Goal: Task Accomplishment & Management: Complete application form

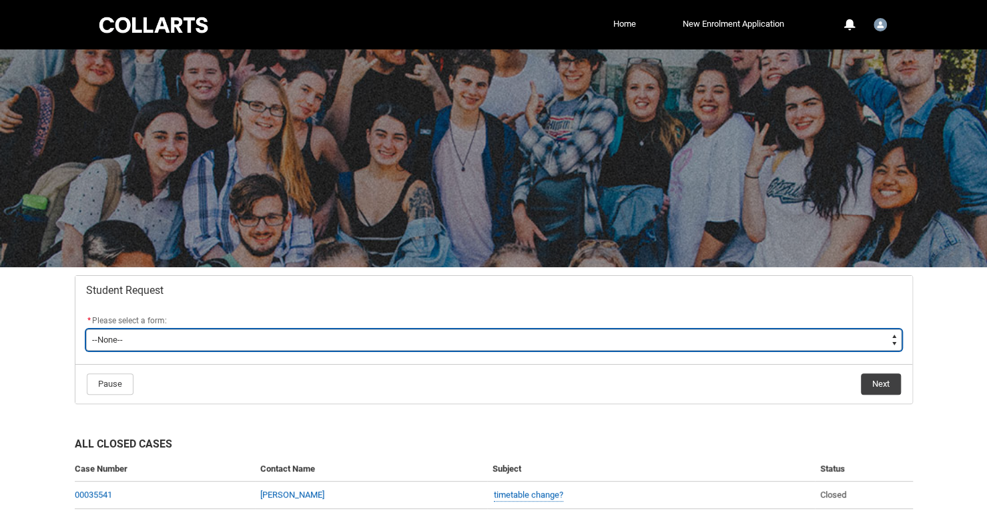
click at [889, 338] on select "--None-- Academic Transcript Application to Appeal Assignment Extension Change …" at bounding box center [494, 339] width 816 height 21
type lightning-select "Assignment_Extension_Choice"
click at [86, 329] on select "--None-- Academic Transcript Application to Appeal Assignment Extension Change …" at bounding box center [494, 339] width 816 height 21
select select "Assignment_Extension_Choice"
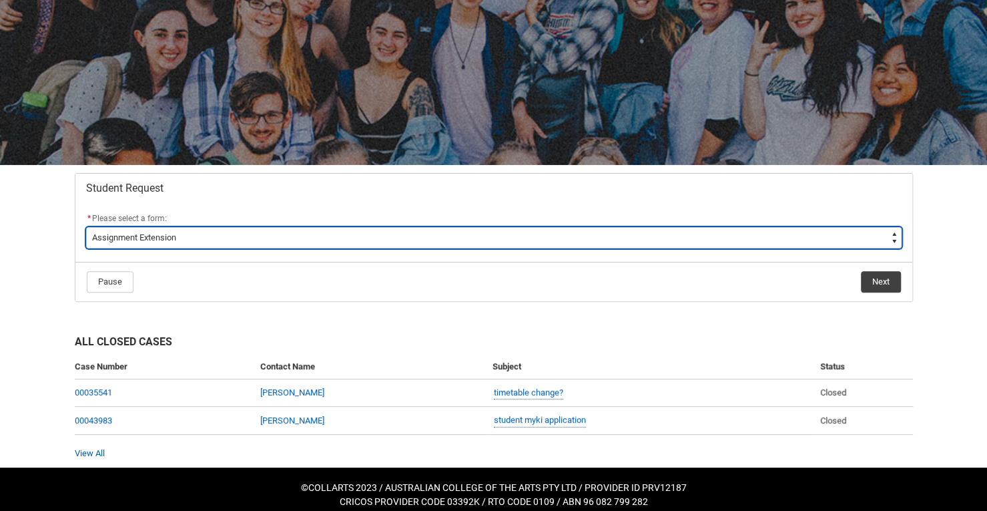
scroll to position [109, 0]
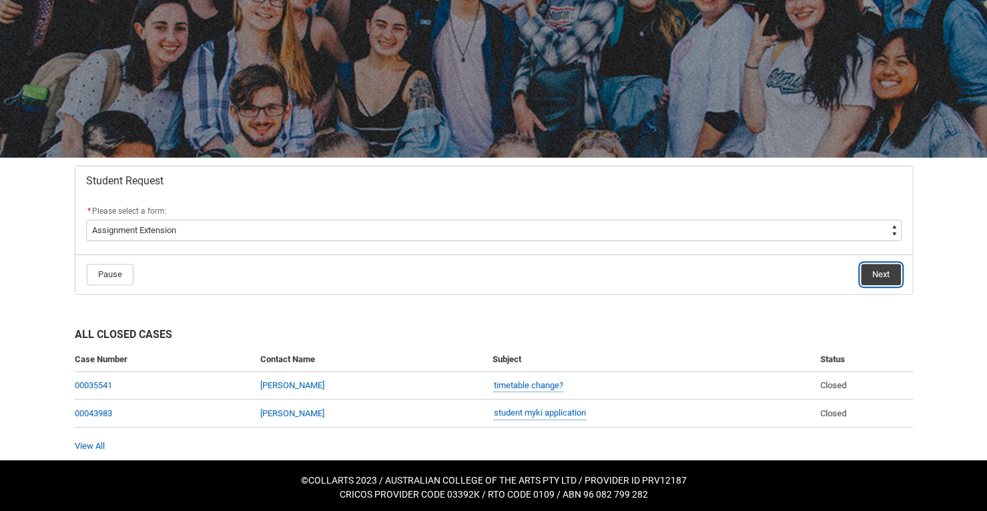
click at [880, 276] on button "Next" at bounding box center [881, 274] width 40 height 21
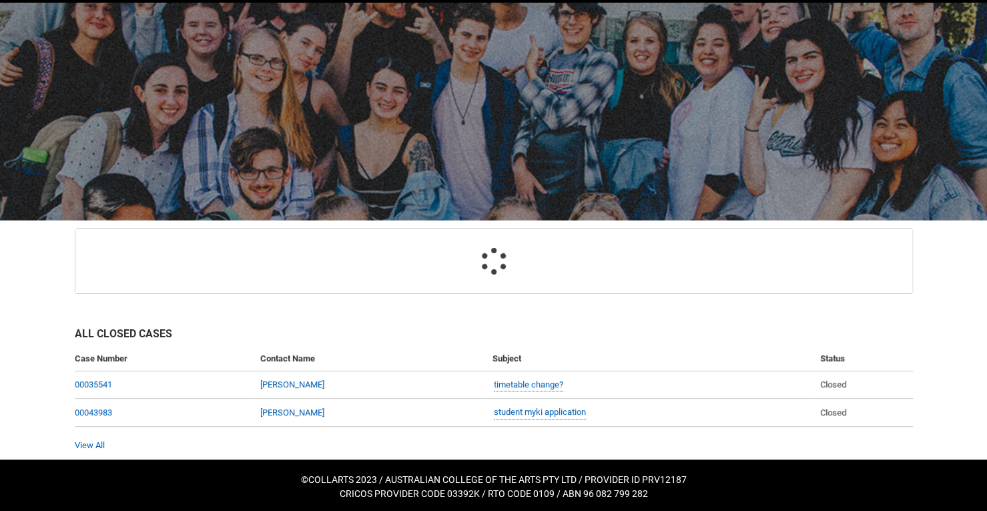
scroll to position [136, 0]
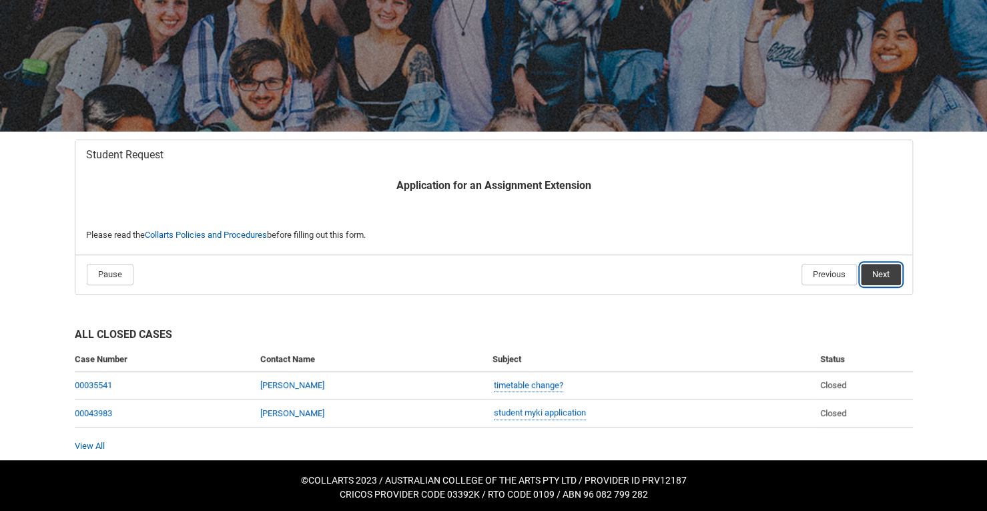
click at [883, 273] on button "Next" at bounding box center [881, 274] width 40 height 21
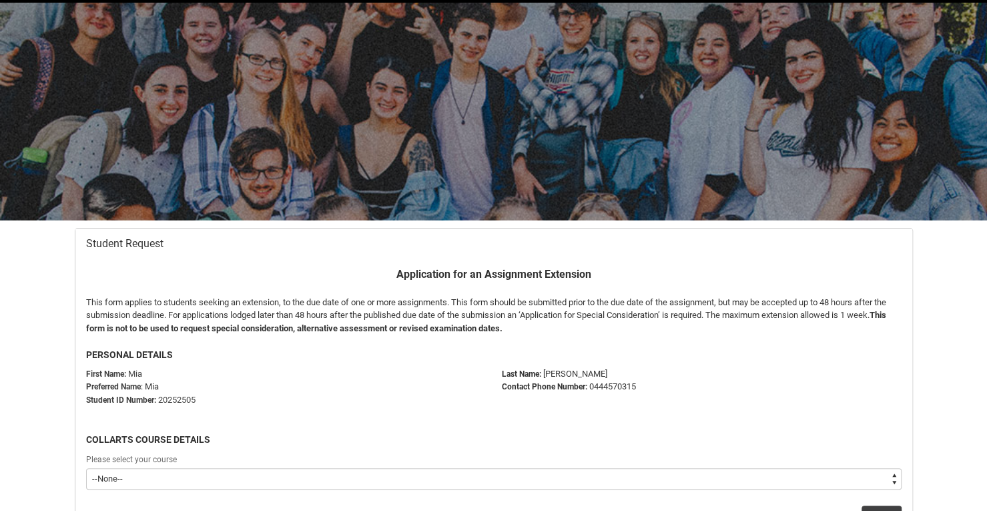
scroll to position [142, 0]
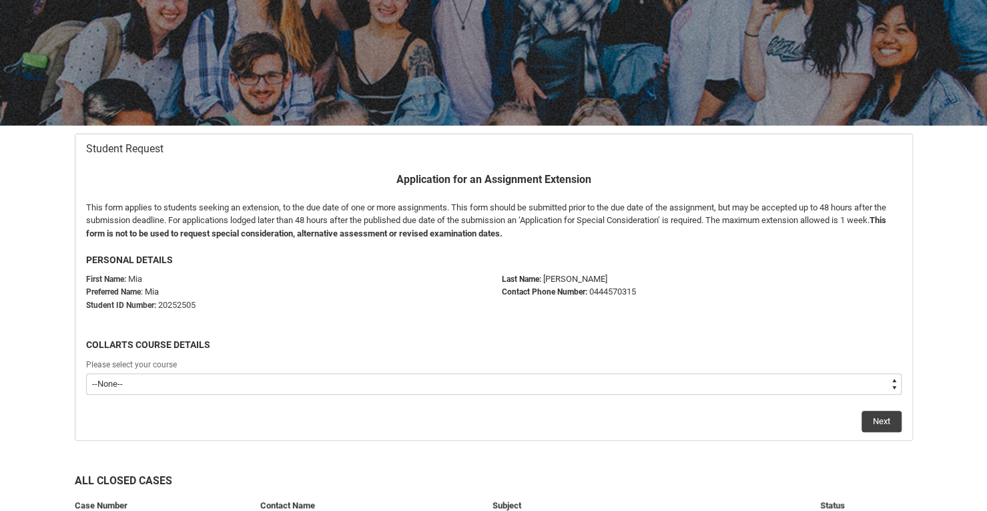
click at [212, 377] on select "--None-- Bachelor of Performing Arts (Stage Management)" at bounding box center [494, 383] width 816 height 21
type lightning-select "recordPicklist_ProgramEnrollment.a0jOZ0000032ftNYAQ"
click at [86, 373] on select "--None-- Bachelor of Performing Arts (Stage Management)" at bounding box center [494, 383] width 816 height 21
select select "recordPicklist_ProgramEnrollment.a0jOZ0000032ftNYAQ"
click at [875, 425] on button "Next" at bounding box center [882, 421] width 40 height 21
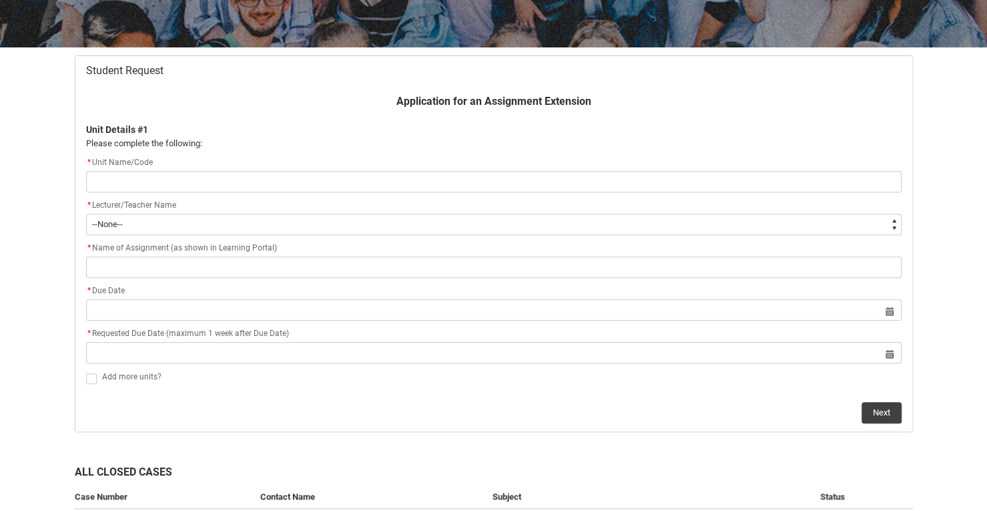
scroll to position [220, 0]
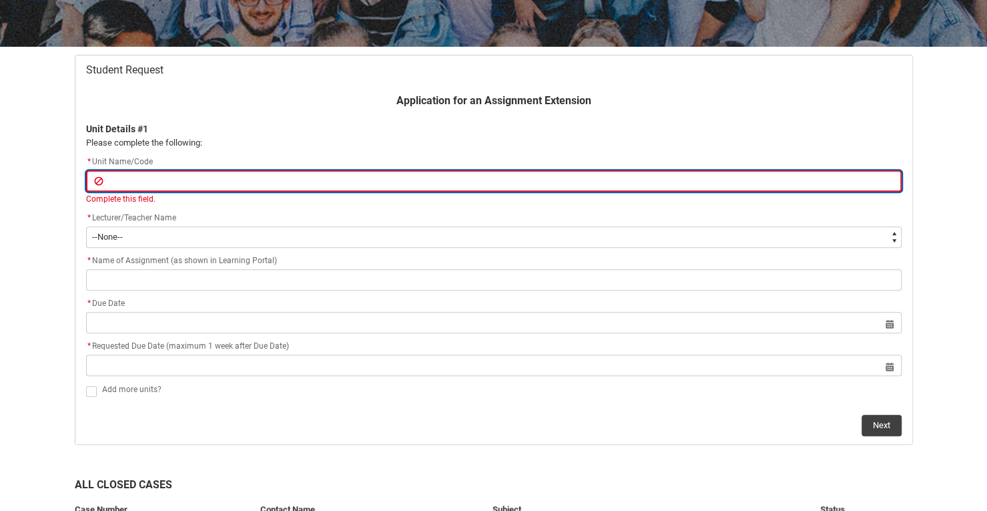
type lightning-primitive-input-simple "C"
type input "C"
type lightning-primitive-input-simple "CR"
type input "CR"
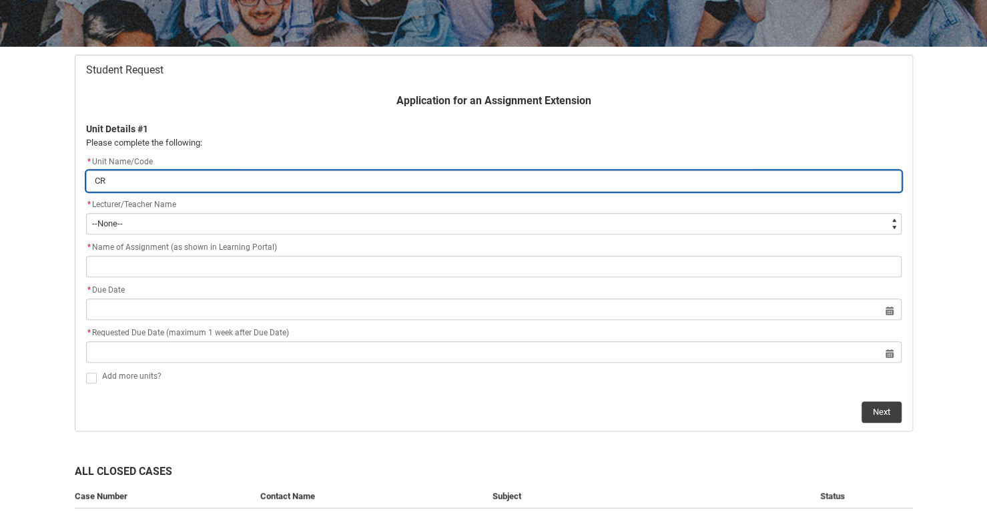
type lightning-primitive-input-simple "CRF"
type input "CRF"
type lightning-primitive-input-simple "CRFI"
type input "CRFI"
type lightning-primitive-input-simple "CRFIF"
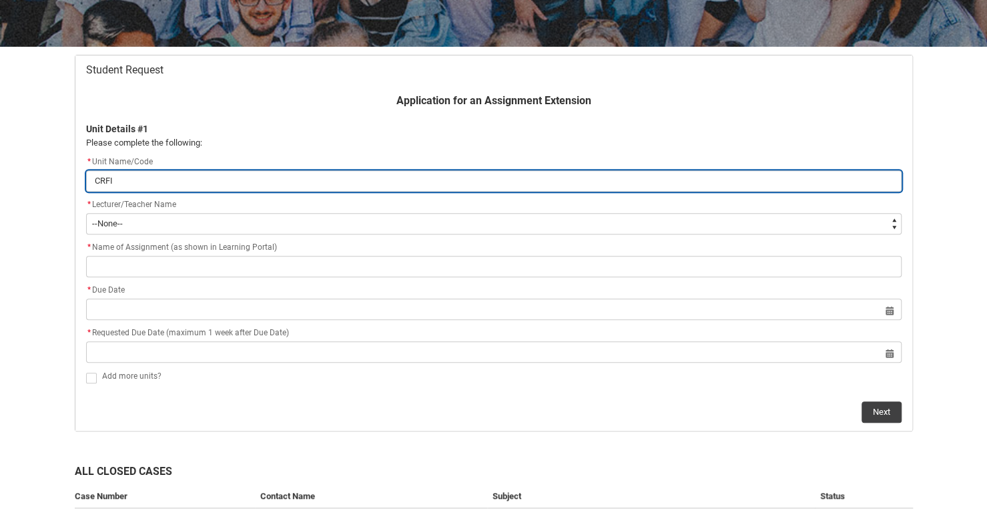
type input "CRFIF"
type lightning-primitive-input-simple "CRFIFO"
type input "CRFIFO"
type lightning-primitive-input-simple "CRFIFOS"
type input "CRFIFOS"
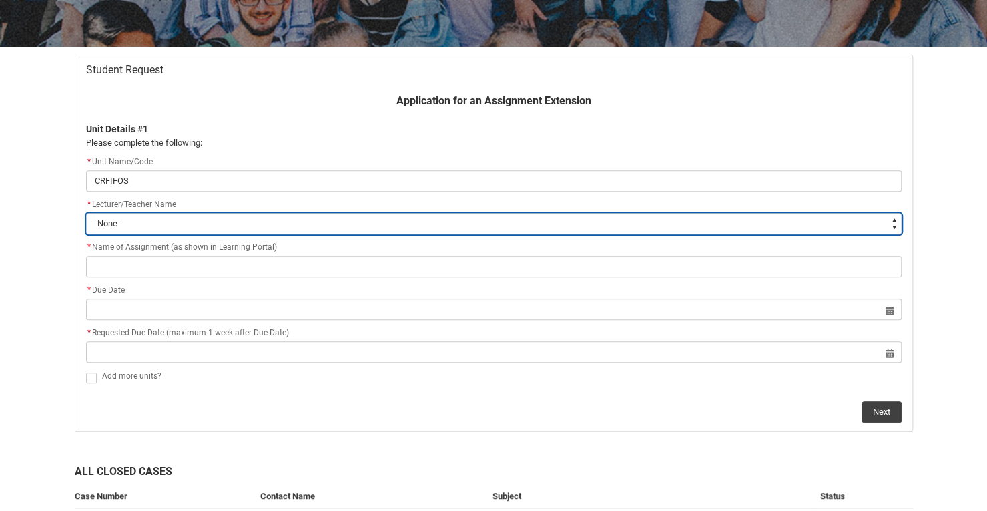
click at [157, 220] on select "--None-- [PERSON_NAME] [PERSON_NAME] [PERSON_NAME] [PERSON_NAME] [PERSON_NAME] …" at bounding box center [494, 223] width 816 height 21
type lightning-select "Faculty_NamefromNtoZ.0035g00000b9AYnAAM"
click at [86, 213] on select "--None-- [PERSON_NAME] [PERSON_NAME] [PERSON_NAME] [PERSON_NAME] [PERSON_NAME] …" at bounding box center [494, 223] width 816 height 21
select select "Faculty_NamefromNtoZ.0035g00000b9AYnAAM"
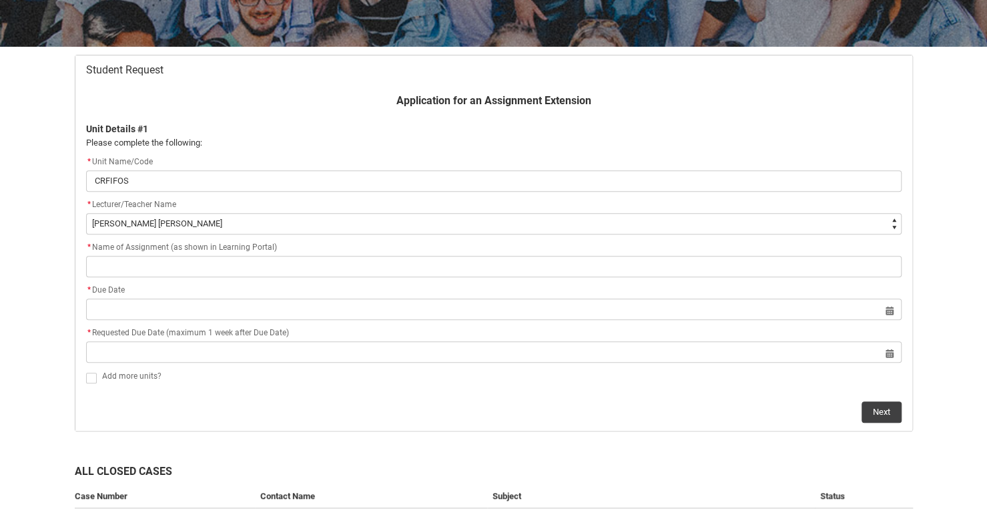
click at [78, 251] on flowruntime-screen-field "* Name of Assignment (as shown in Learning Portal)" at bounding box center [494, 261] width 832 height 43
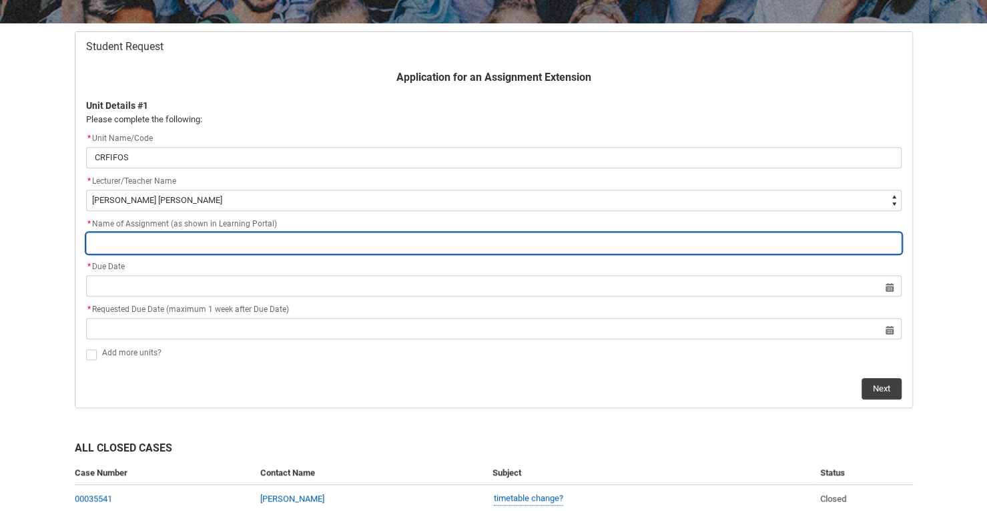
click at [174, 242] on input "Redu_Student_Request flow" at bounding box center [494, 242] width 816 height 21
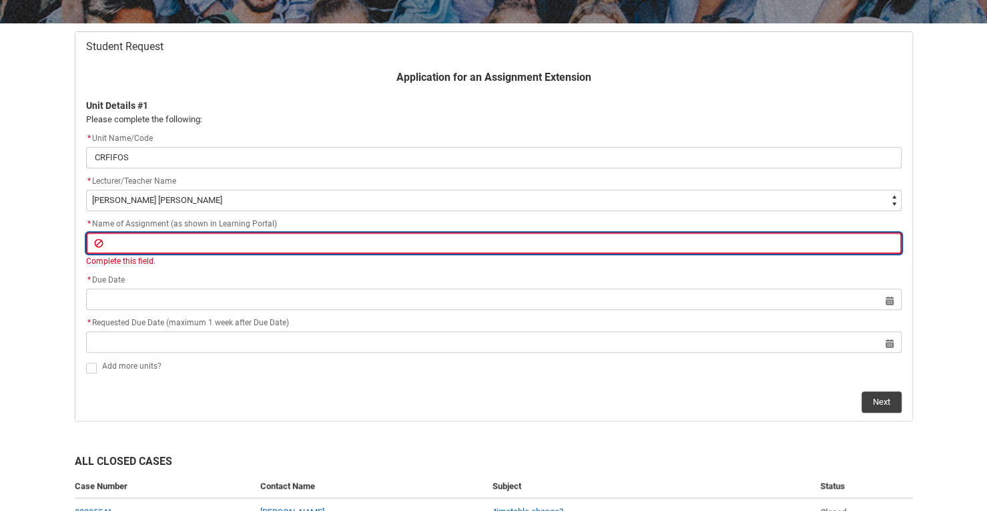
paste input "Final Creative Experiment and Annotated Bibliography – Part 2"
type lightning-primitive-input-simple "Final Creative Experiment and Annotated Bibliography – Part 2"
type input "Final Creative Experiment and Annotated Bibliography – Part 2"
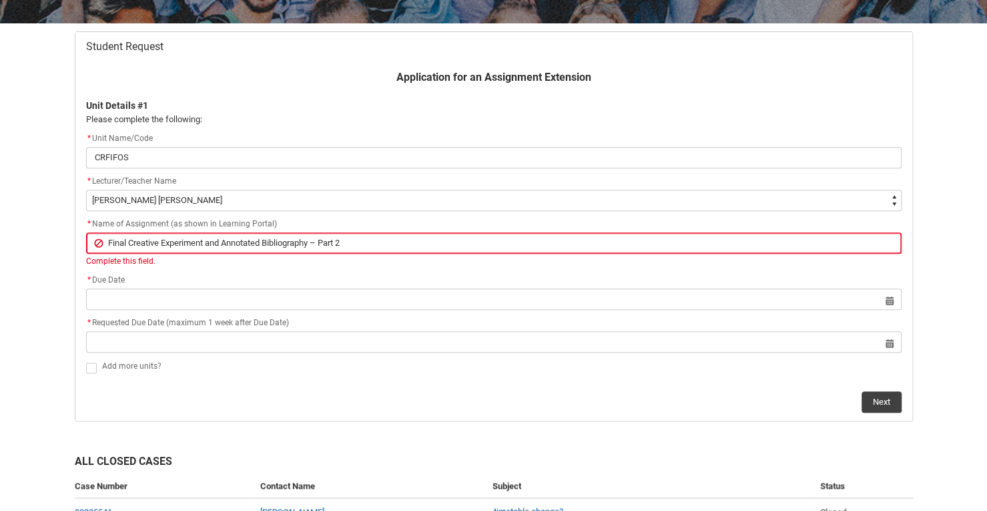
click at [241, 269] on div "Application for an Assignment Extension Unit Details #1 Please complete the fol…" at bounding box center [494, 240] width 832 height 343
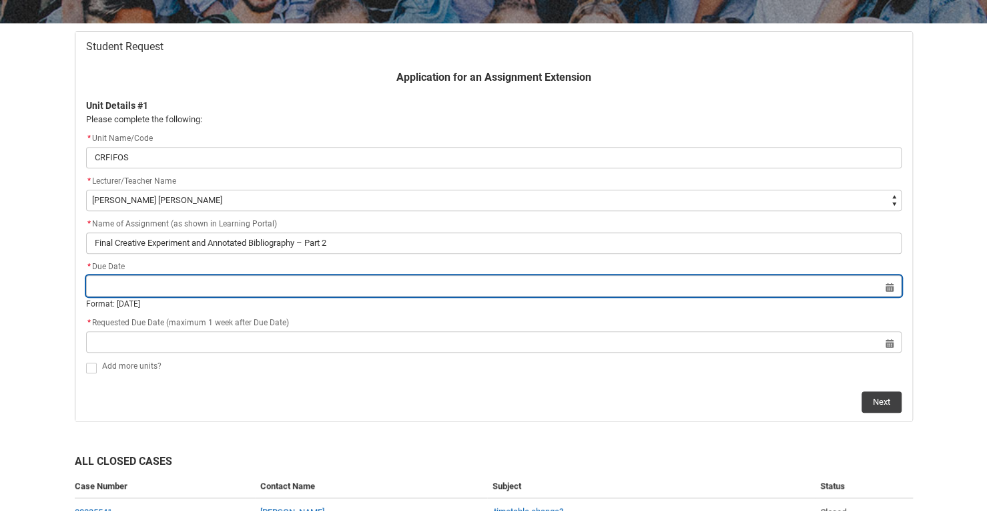
click at [193, 284] on input "Redu_Student_Request flow" at bounding box center [494, 285] width 816 height 21
select select "2025"
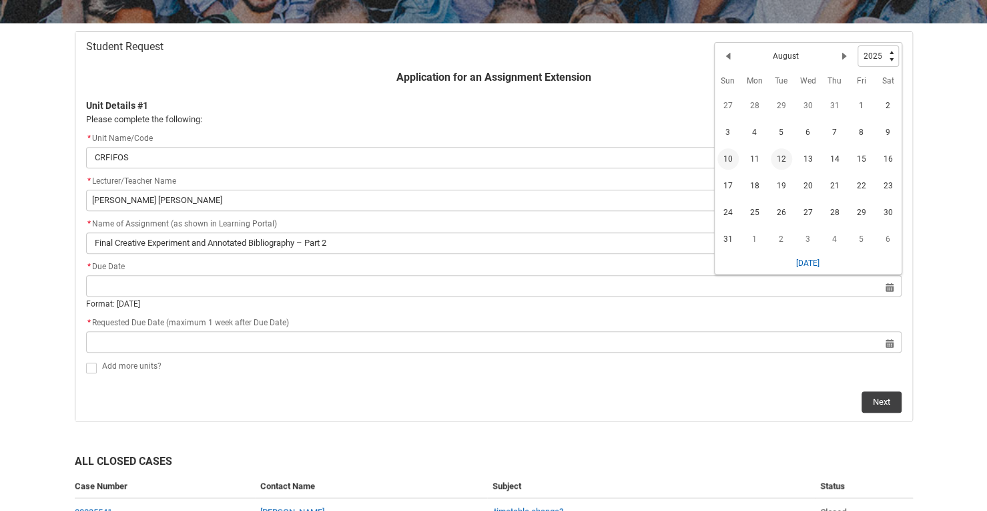
click at [729, 152] on span "10" at bounding box center [728, 158] width 21 height 21
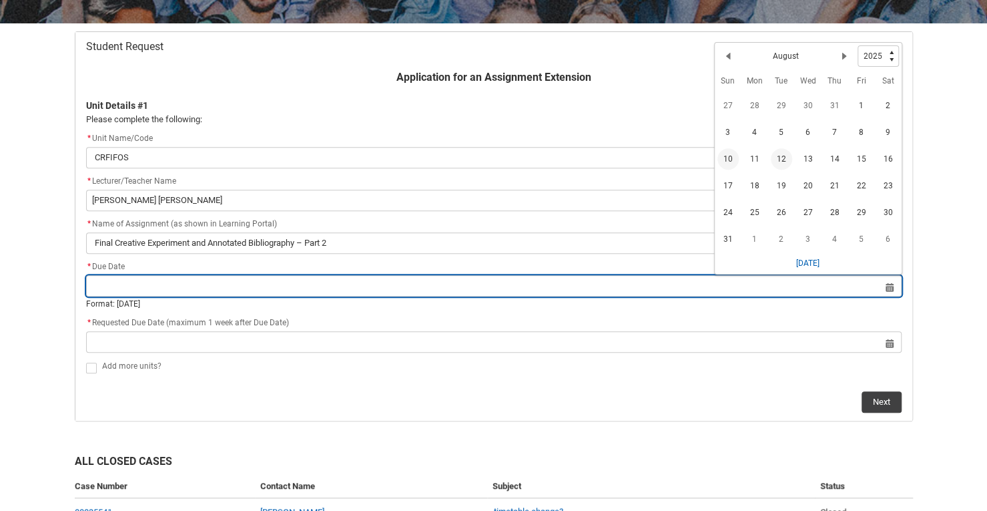
type lightning-datepicker "[DATE]"
type lightning-input "[DATE]"
type input "[DATE]"
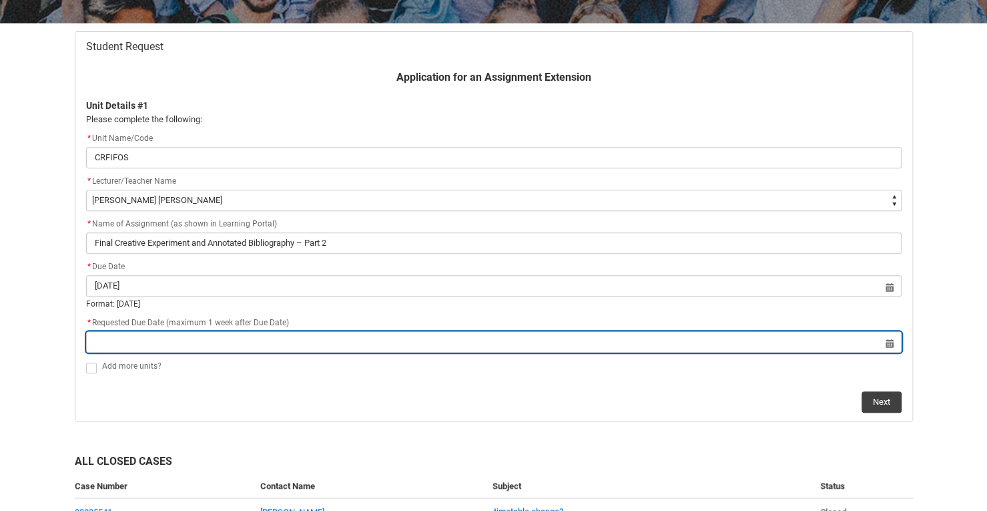
click at [192, 344] on input "Redu_Student_Request flow" at bounding box center [494, 341] width 816 height 21
select select "2025"
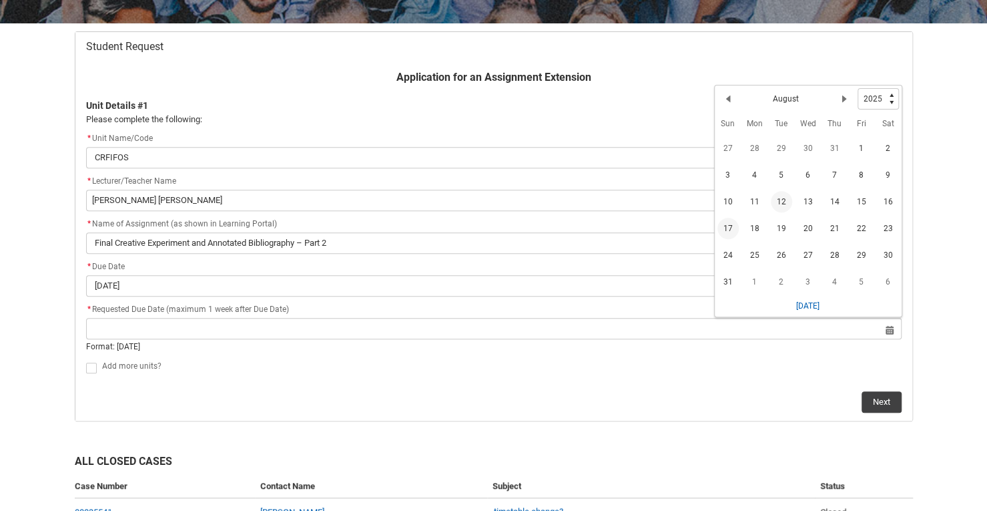
click at [728, 231] on span "17" at bounding box center [728, 228] width 21 height 21
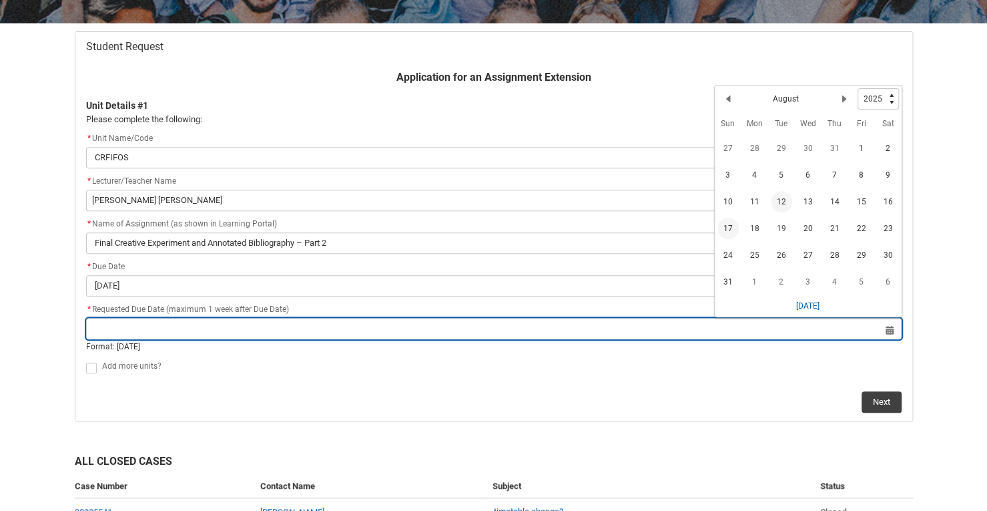
type lightning-datepicker "[DATE]"
type lightning-input "[DATE]"
type input "[DATE]"
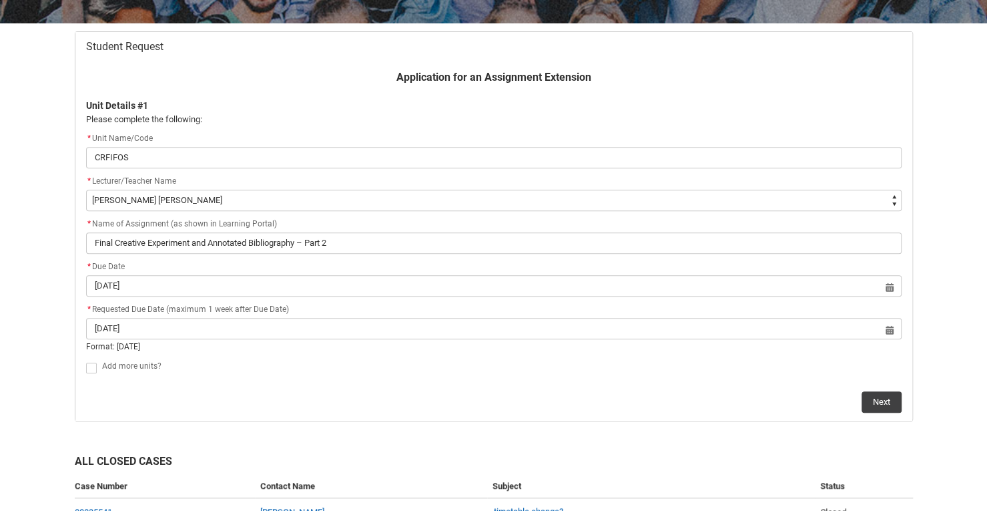
click at [105, 401] on div "Next" at bounding box center [494, 397] width 816 height 32
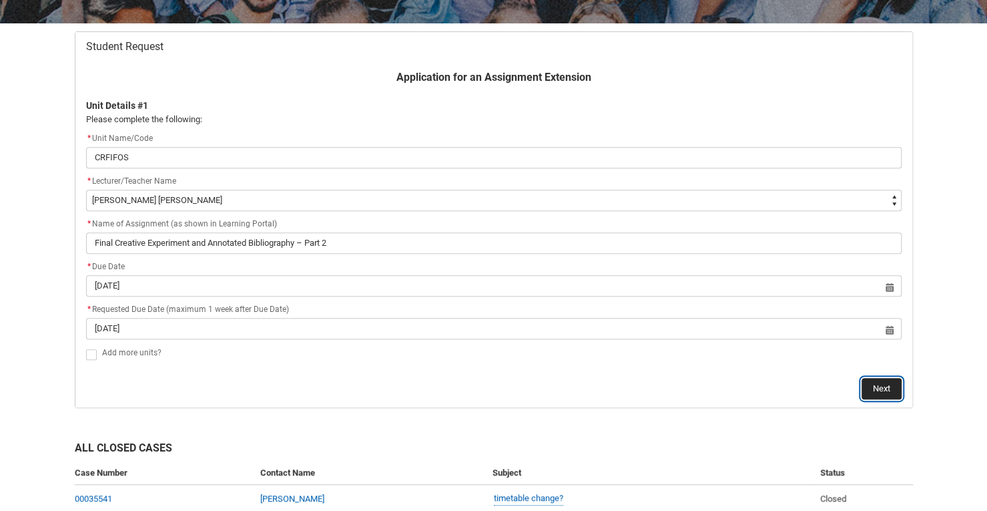
click at [890, 387] on button "Next" at bounding box center [882, 388] width 40 height 21
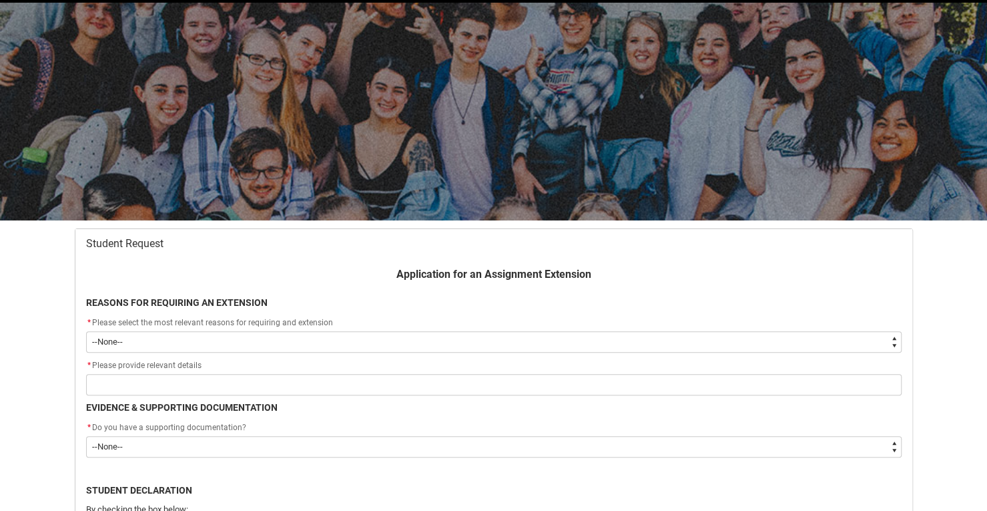
scroll to position [142, 0]
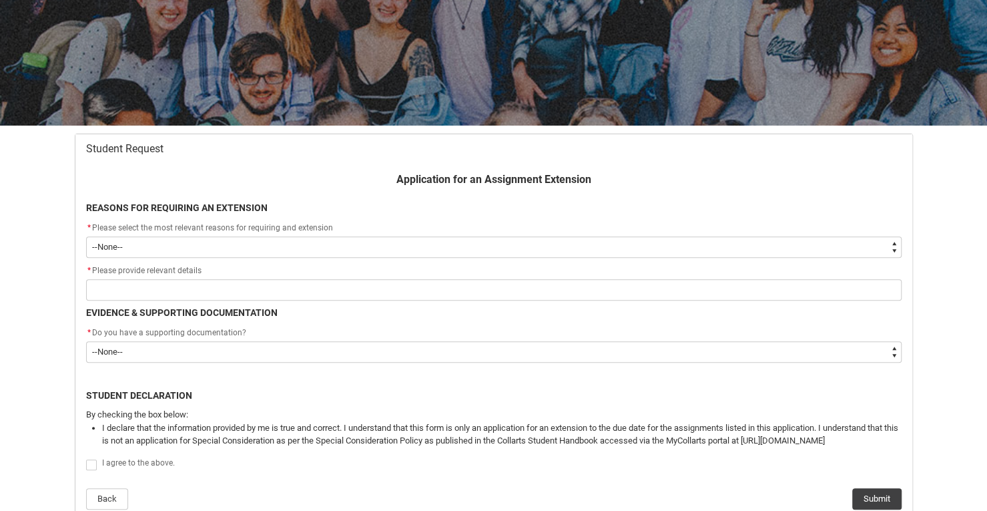
click at [148, 242] on select "--None-- Medical Reasons Work obligations Family obligations Academic Difficult…" at bounding box center [494, 246] width 816 height 21
click at [97, 370] on div "Redu_Student_Request flow" at bounding box center [494, 372] width 832 height 8
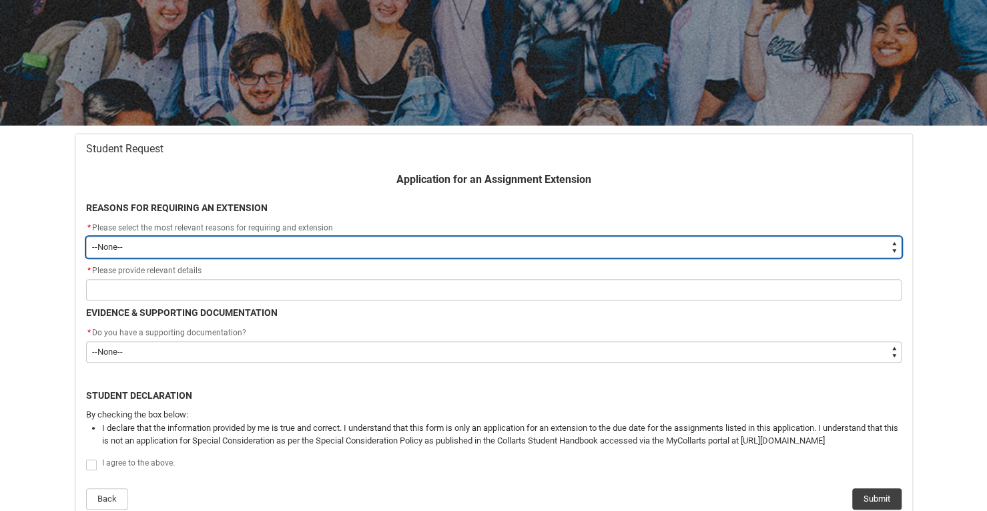
click at [160, 250] on select "--None-- Medical Reasons Work obligations Family obligations Academic Difficult…" at bounding box center [494, 246] width 816 height 21
type lightning-select "Other"
click at [86, 236] on select "--None-- Medical Reasons Work obligations Family obligations Academic Difficult…" at bounding box center [494, 246] width 816 height 21
select select "Other"
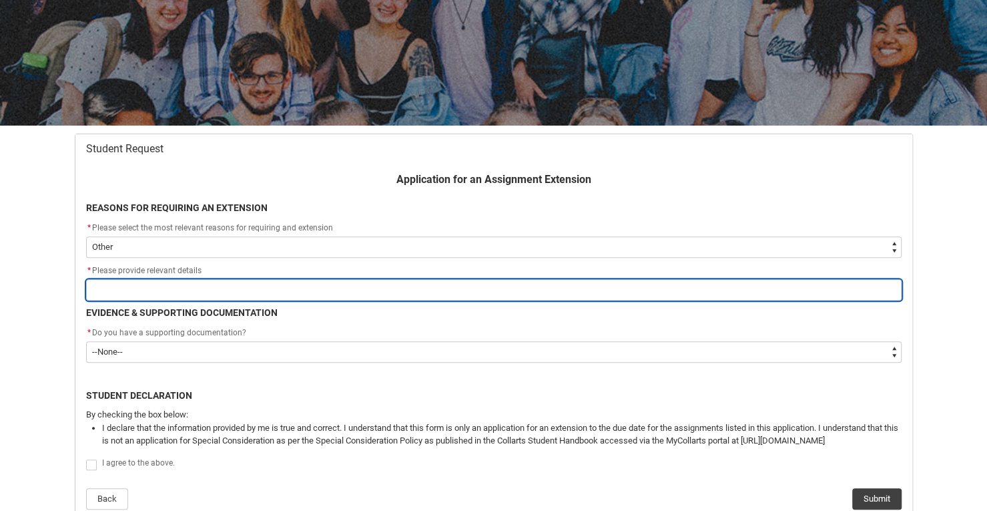
click at [149, 292] on input "Redu_Student_Request flow" at bounding box center [494, 289] width 816 height 21
type lightning-primitive-input-simple "T"
type input "T"
type lightning-primitive-input-simple "Th"
type input "Th"
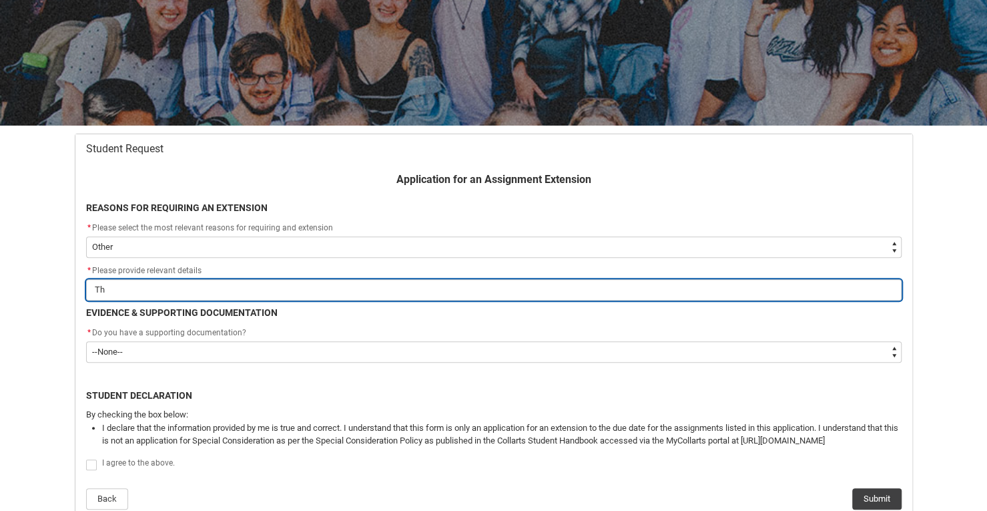
type lightning-primitive-input-simple "Thi"
type input "Thi"
type lightning-primitive-input-simple "This"
type input "This"
type lightning-primitive-input-simple "This"
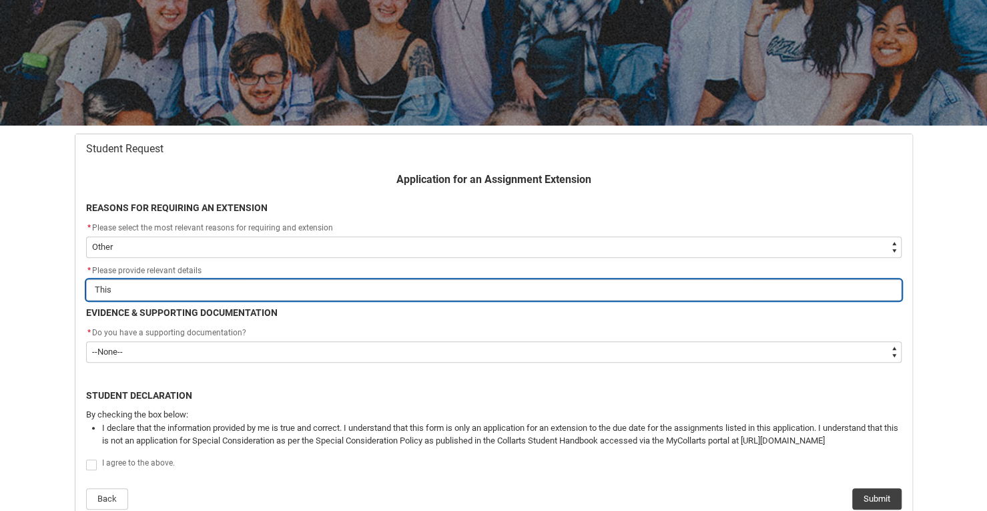
type input "This"
type lightning-primitive-input-simple "This w"
type input "This w"
type lightning-primitive-input-simple "This we"
type input "This we"
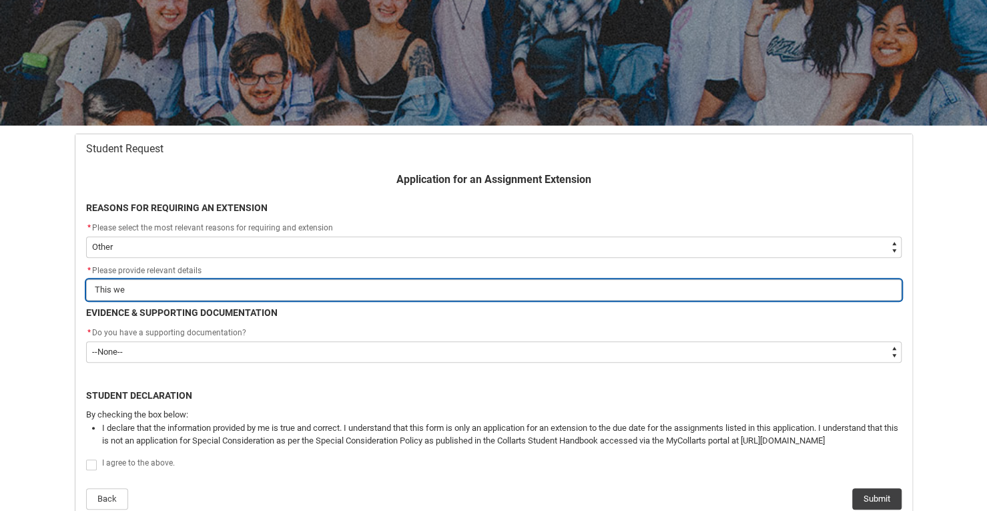
type lightning-primitive-input-simple "This wee"
type input "This wee"
type lightning-primitive-input-simple "This week"
type input "This week"
type lightning-primitive-input-simple "This week"
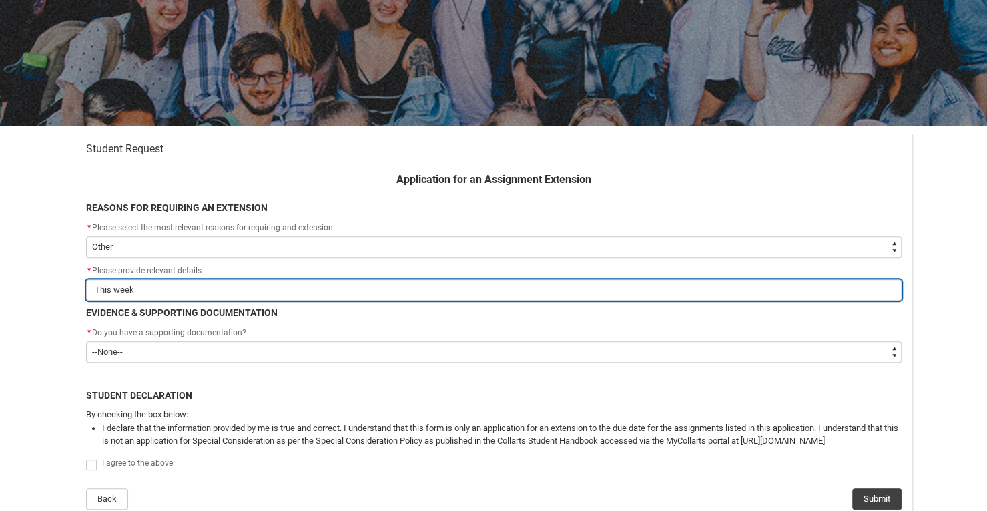
type input "This week"
type lightning-primitive-input-simple "This week I"
type input "This week I"
type lightning-primitive-input-simple "This week I'"
type input "This week I'"
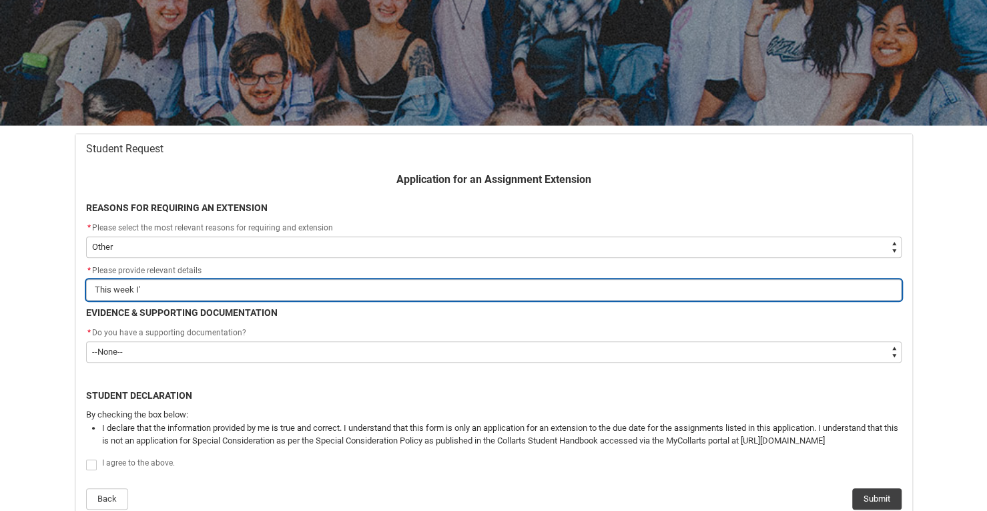
type lightning-primitive-input-simple "This week I'm"
type input "This week I'm"
type lightning-primitive-input-simple "This week I'm"
type input "This week I'm"
type lightning-primitive-input-simple "This week I'm s"
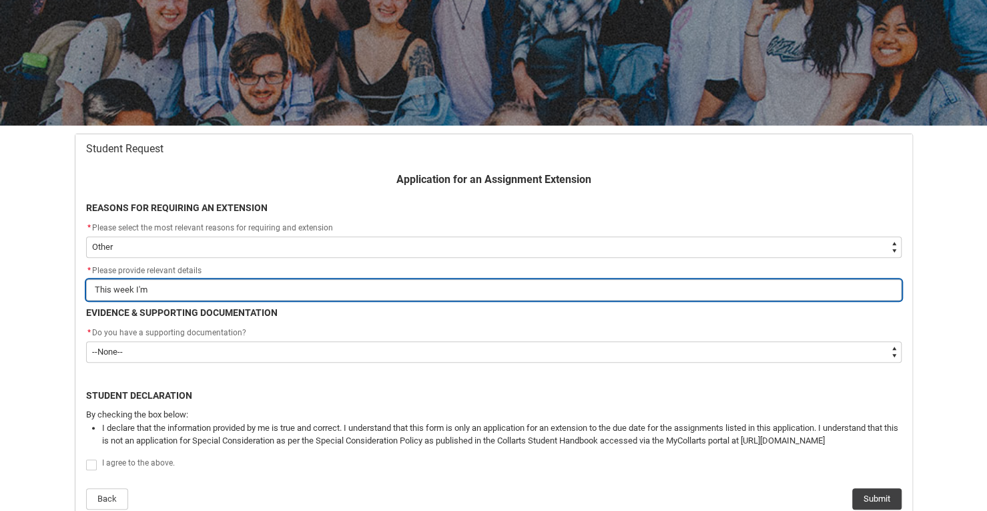
type input "This week I'm s"
type lightning-primitive-input-simple "This week I'm st"
type input "This week I'm st"
type lightning-primitive-input-simple "This week I'm sta"
type input "This week I'm sta"
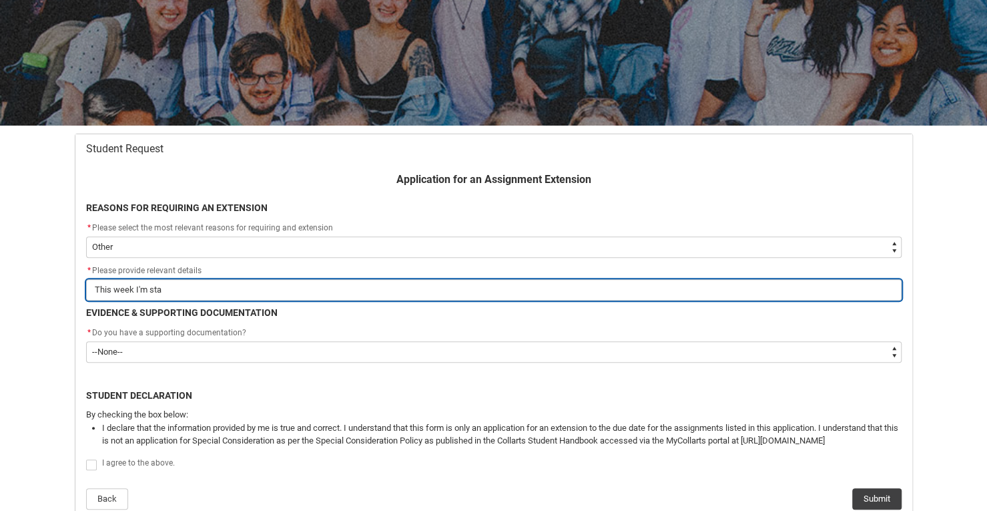
type lightning-primitive-input-simple "This week I'm stag"
type input "This week I'm stag"
type lightning-primitive-input-simple "This week I'm stage"
type input "This week I'm stage"
type lightning-primitive-input-simple "This week I'm stage"
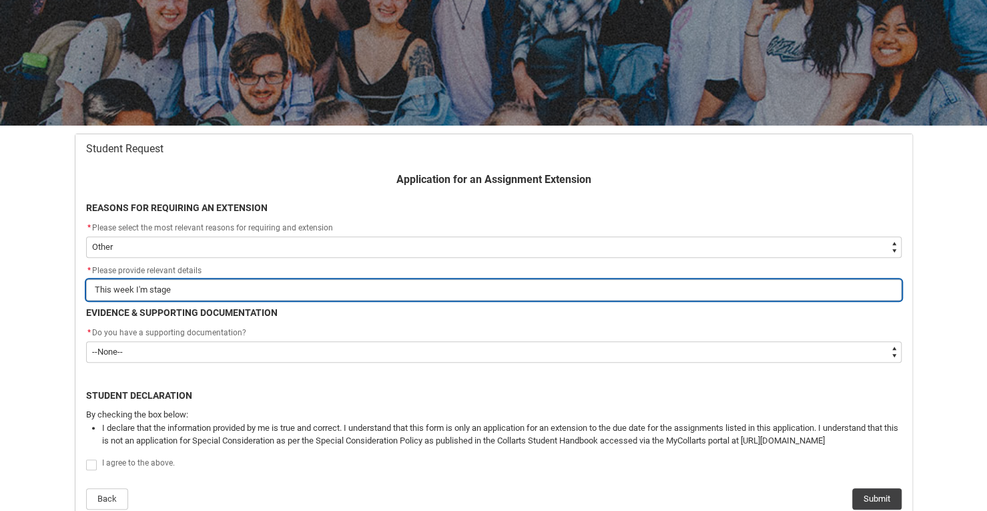
type input "This week I'm stage"
type lightning-primitive-input-simple "This week I'm stage m"
type input "This week I'm stage m"
type lightning-primitive-input-simple "This week I'm stage ma"
type input "This week I'm stage ma"
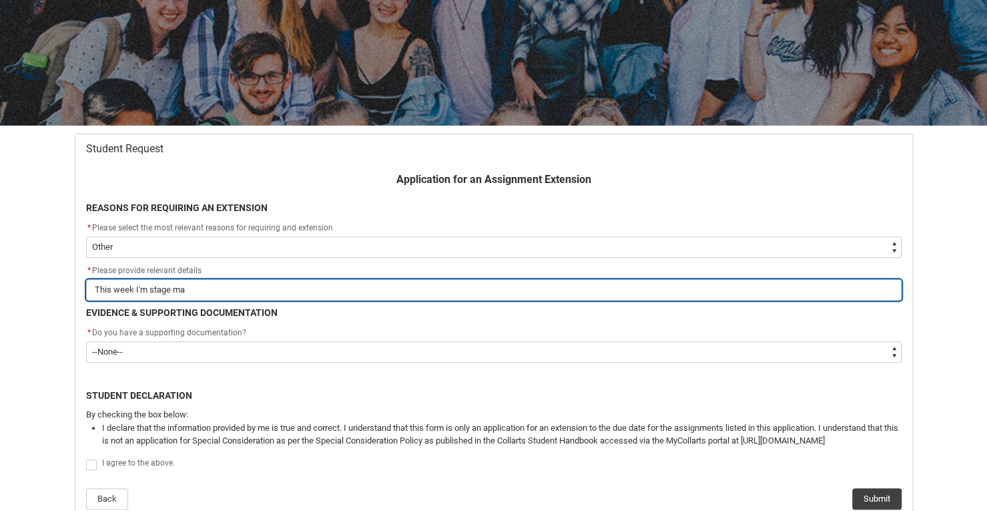
type lightning-primitive-input-simple "This week I'm stage man"
type input "This week I'm stage man"
type lightning-primitive-input-simple "This week I'm stage [PERSON_NAME]"
type input "This week I'm stage [PERSON_NAME]"
type lightning-primitive-input-simple "This week I'm stage manag"
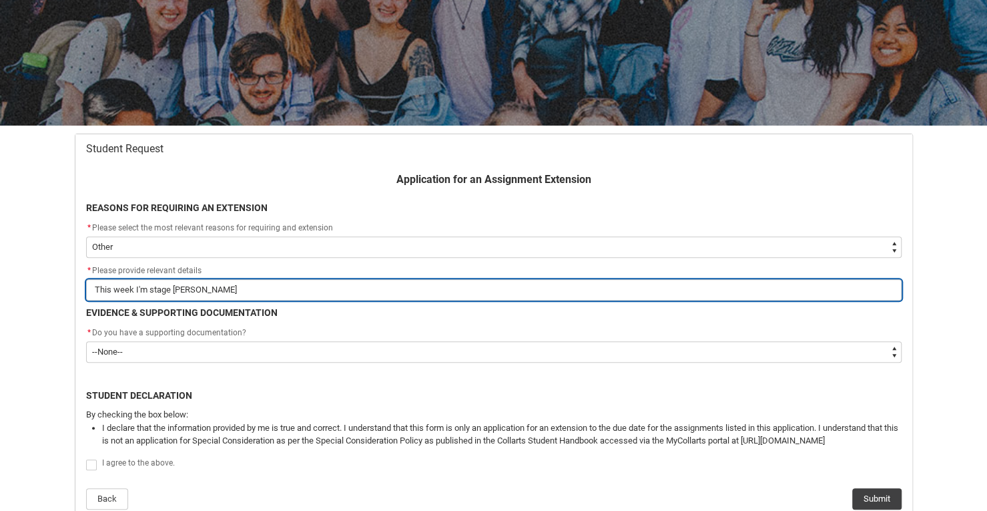
type input "This week I'm stage manag"
type lightning-primitive-input-simple "This week I'm stage [PERSON_NAME]"
type input "This week I'm stage [PERSON_NAME]"
type lightning-primitive-input-simple "This week I'm stage managin"
type input "This week I'm stage managin"
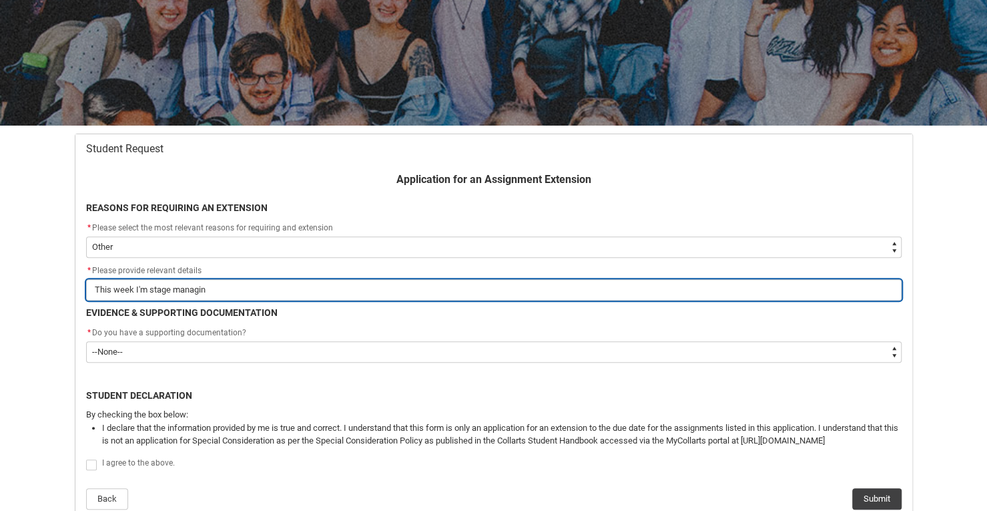
type lightning-primitive-input-simple "This week I'm stage managing"
type input "This week I'm stage managing"
type lightning-primitive-input-simple "This week I'm stage managing"
type input "This week I'm stage managing"
type lightning-primitive-input-simple "This week I'm stage managing f"
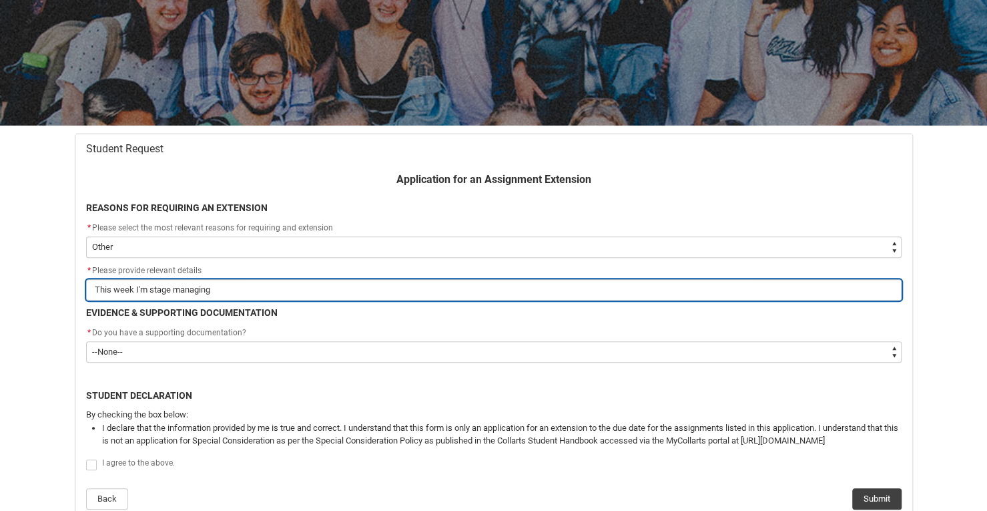
type input "This week I'm stage managing f"
type lightning-primitive-input-simple "This week I'm stage managing fo"
type input "This week I'm stage managing fo"
type lightning-primitive-input-simple "This week I'm stage managing for"
type input "This week I'm stage managing for"
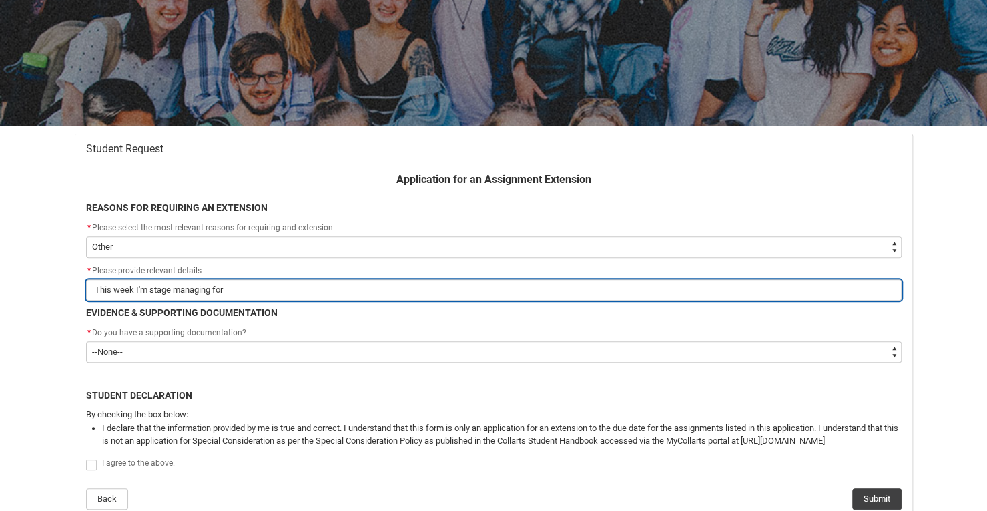
type lightning-primitive-input-simple "This week I'm stage managing for"
type input "This week I'm stage managing for"
type lightning-primitive-input-simple "This week I'm stage managing for m"
type input "This week I'm stage managing for m"
type lightning-primitive-input-simple "This week I'm stage managing for my"
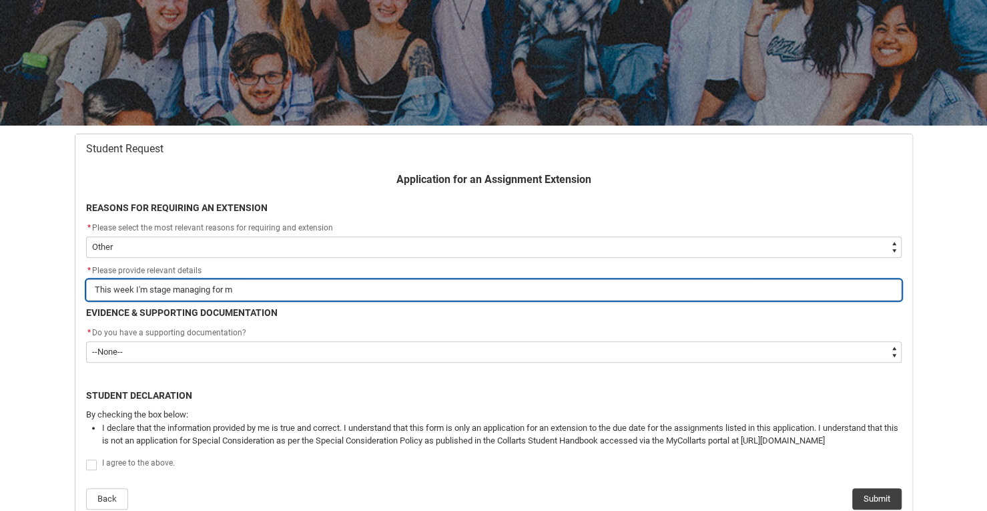
type input "This week I'm stage managing for my"
type lightning-primitive-input-simple "This week I'm stage managing for my"
type input "This week I'm stage managing for my"
type lightning-primitive-input-simple "This week I'm stage managing for my t"
type input "This week I'm stage managing for my t"
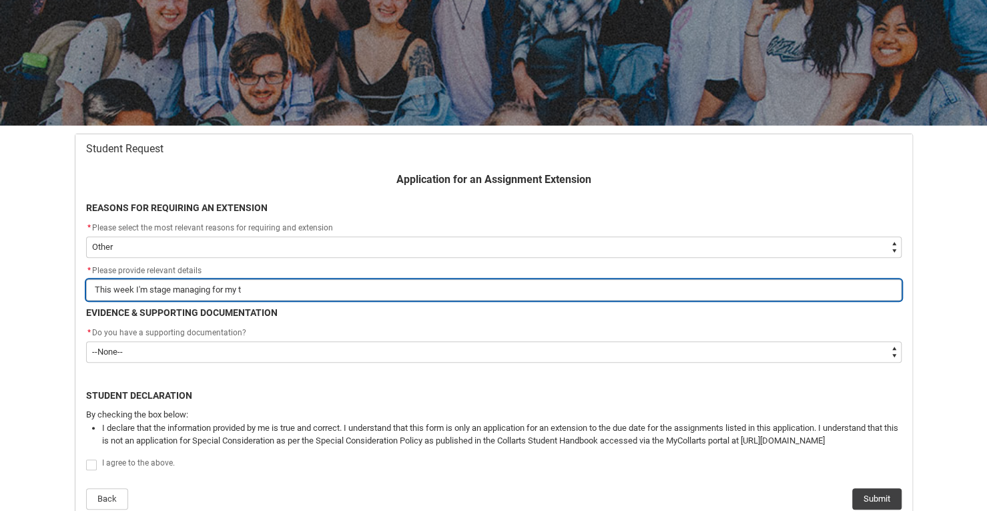
type lightning-primitive-input-simple "This week I'm stage managing for my tr"
type input "This week I'm stage managing for my tr"
type lightning-primitive-input-simple "This week I'm stage managing for my tri"
type input "This week I'm stage managing for my tri"
type lightning-primitive-input-simple "This week I'm stage managing for my tri"
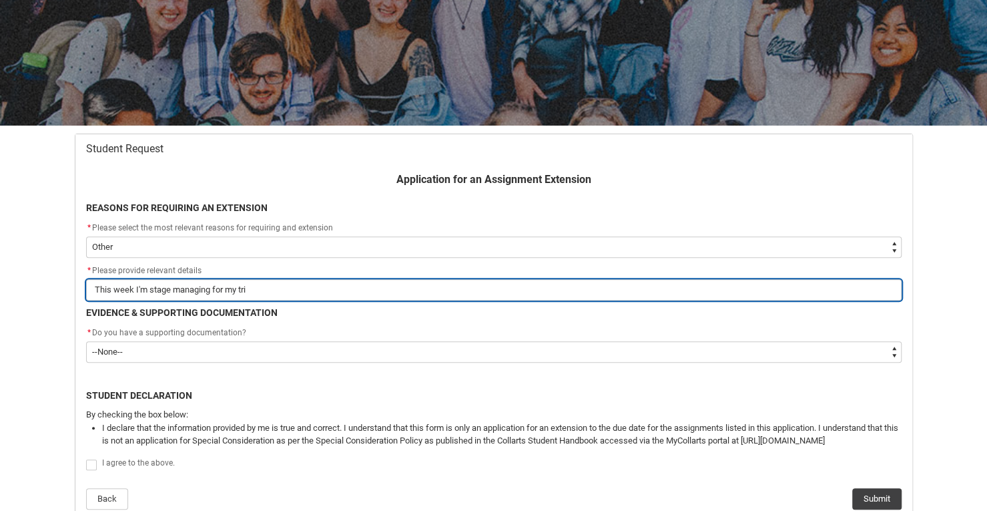
type input "This week I'm stage managing for my tri"
type lightning-primitive-input-simple "This week I'm stage managing for my tri 2"
type input "This week I'm stage managing for my tri 2"
type lightning-primitive-input-simple "This week I'm stage managing for my tri 2"
type input "This week I'm stage managing for my tri 2"
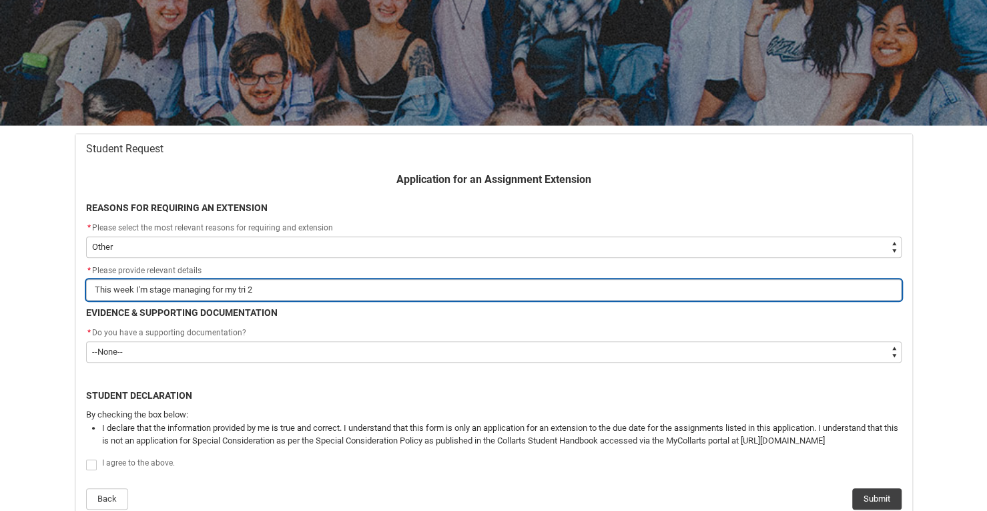
type lightning-primitive-input-simple "This week I'm stage managing for my tri 2 p"
type input "This week I'm stage managing for my tri 2 p"
type lightning-primitive-input-simple "This week I'm stage managing for my tri 2 pr"
type input "This week I'm stage managing for my tri 2 pr"
type lightning-primitive-input-simple "This week I'm stage managing for my tri 2 pro"
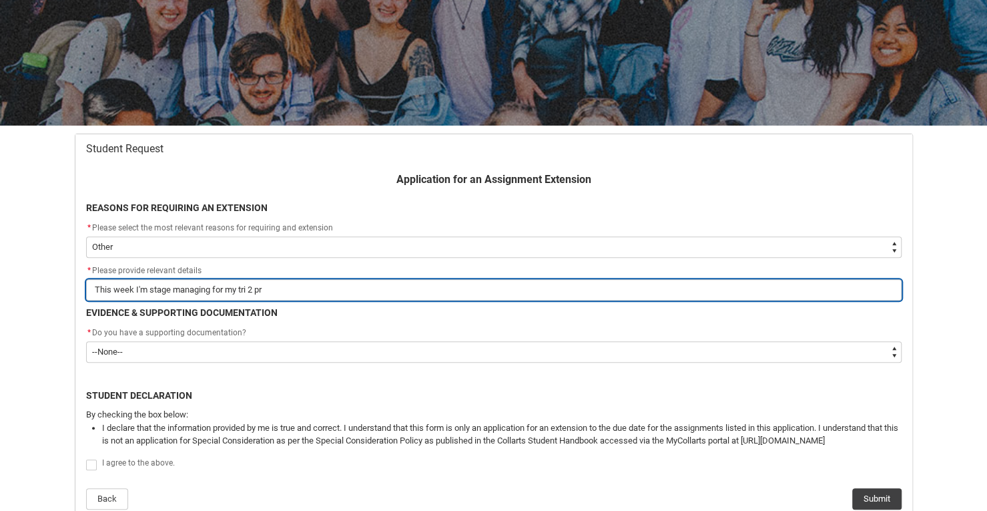
type input "This week I'm stage managing for my tri 2 pro"
type lightning-primitive-input-simple "This week I'm stage managing for my tri 2 prod"
type input "This week I'm stage managing for my tri 2 prod"
type lightning-primitive-input-simple "This week I'm stage managing for my tri 2 produ"
type input "This week I'm stage managing for my tri 2 produ"
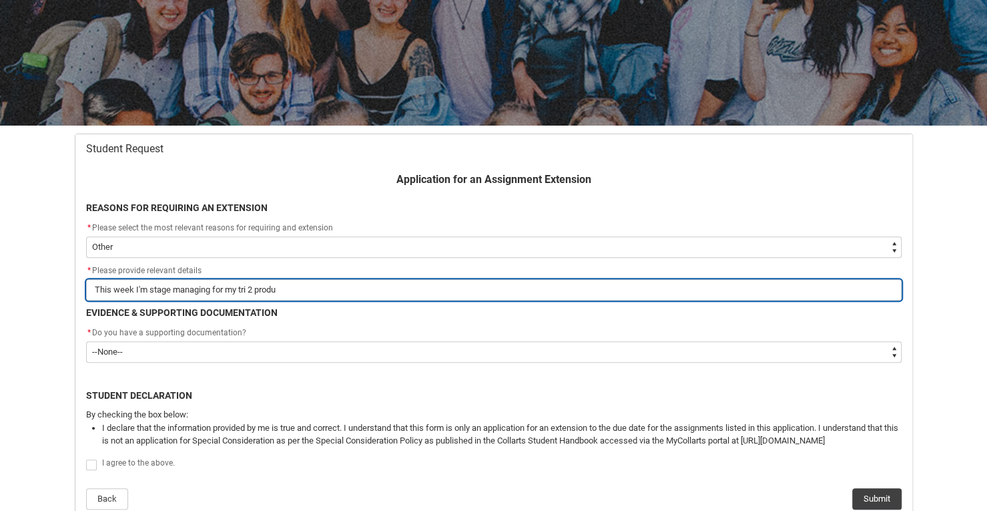
type lightning-primitive-input-simple "This week I'm stage managing for my tri 2 produc"
type input "This week I'm stage managing for my tri 2 produc"
type lightning-primitive-input-simple "This week I'm stage managing for my tri 2 product"
type input "This week I'm stage managing for my tri 2 product"
type lightning-primitive-input-simple "This week I'm stage managing for my tri 2 producti"
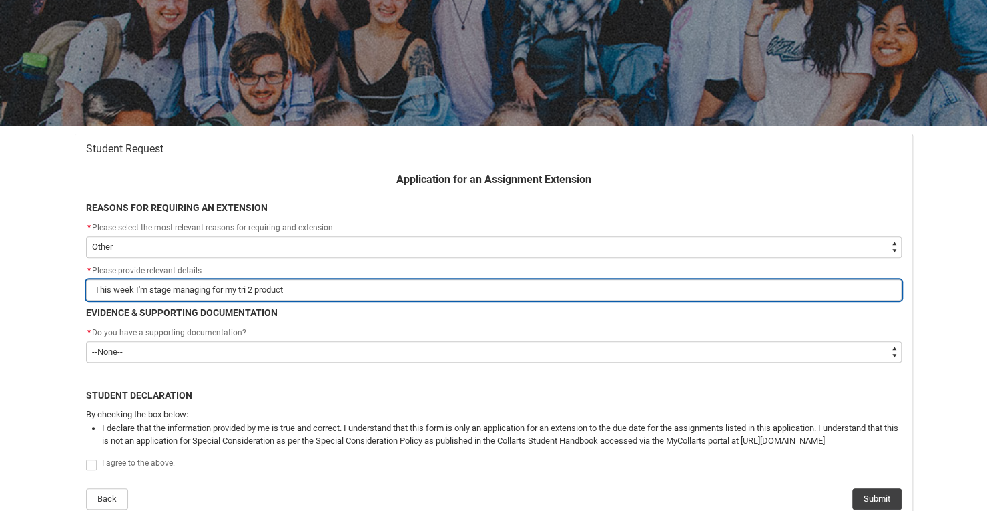
type input "This week I'm stage managing for my tri 2 producti"
type lightning-primitive-input-simple "This week I'm stage managing for my tri 2 productio"
type input "This week I'm stage managing for my tri 2 productio"
type lightning-primitive-input-simple "This week I'm stage managing for my tri 2 production"
type input "This week I'm stage managing for my tri 2 production"
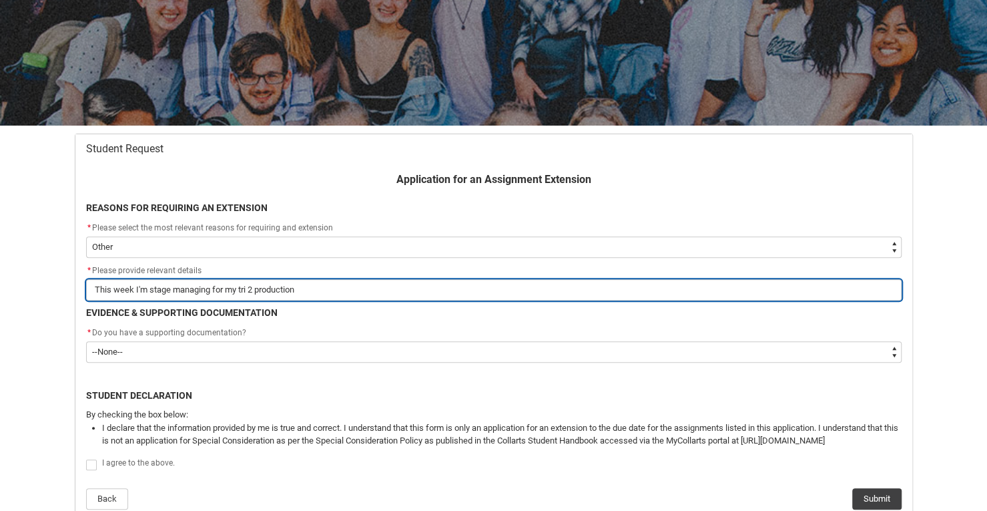
type lightning-primitive-input-simple "This week I'm stage managing for my tri 2 production."
type input "This week I'm stage managing for my tri 2 production."
type lightning-primitive-input-simple "This week I'm stage managing for my tri 2 production."
type input "This week I'm stage managing for my tri 2 production."
type lightning-primitive-input-simple "This week I'm stage managing for my tri 2 production. I"
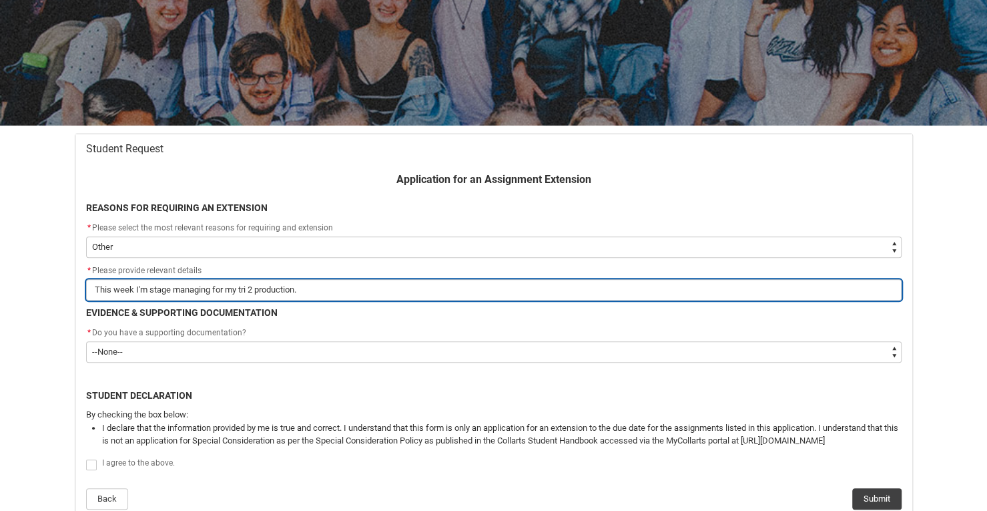
type input "This week I'm stage managing for my tri 2 production. I"
type lightning-primitive-input-simple "This week I'm stage managing for my tri 2 production. I'"
type input "This week I'm stage managing for my tri 2 production. I'"
type lightning-primitive-input-simple "This week I'm stage managing for my tri 2 production. I'v"
type input "This week I'm stage managing for my tri 2 production. I'v"
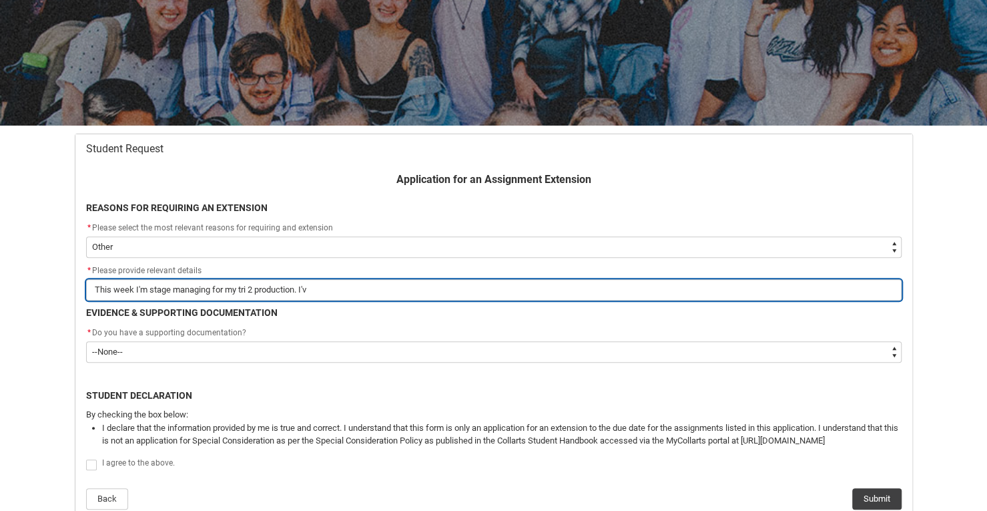
type lightning-primitive-input-simple "This week I'm stage managing for my tri 2 production. I've"
type input "This week I'm stage managing for my tri 2 production. I've"
type lightning-primitive-input-simple "This week I'm stage managing for my tri 2 production. I've"
type input "This week I'm stage managing for my tri 2 production. I've"
type lightning-primitive-input-simple "This week I'm stage managing for my tri 2 production. I've n"
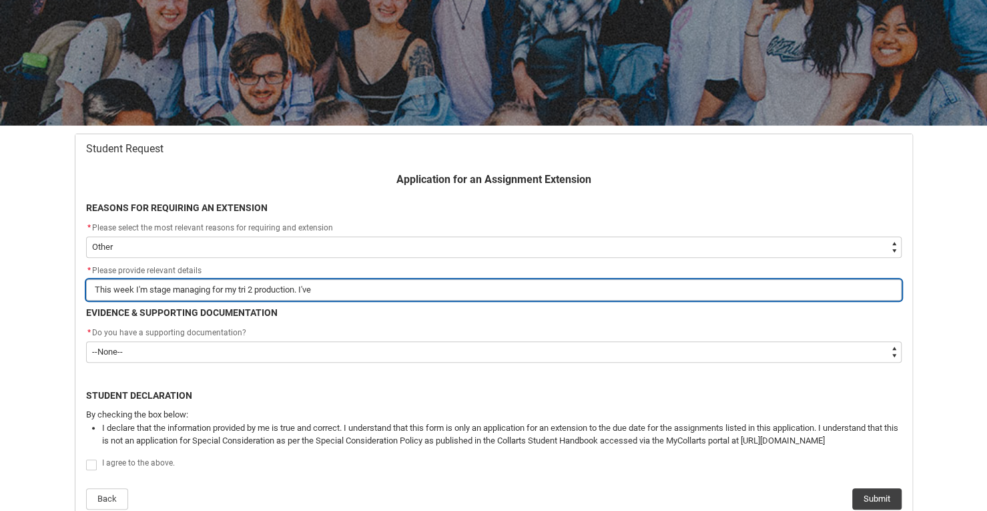
type input "This week I'm stage managing for my tri 2 production. I've n"
type lightning-primitive-input-simple "This week I'm stage managing for my tri 2 production. I've ne"
type input "This week I'm stage managing for my tri 2 production. I've ne"
type lightning-primitive-input-simple "This week I'm stage managing for my tri 2 production. I've nev"
type input "This week I'm stage managing for my tri 2 production. I've nev"
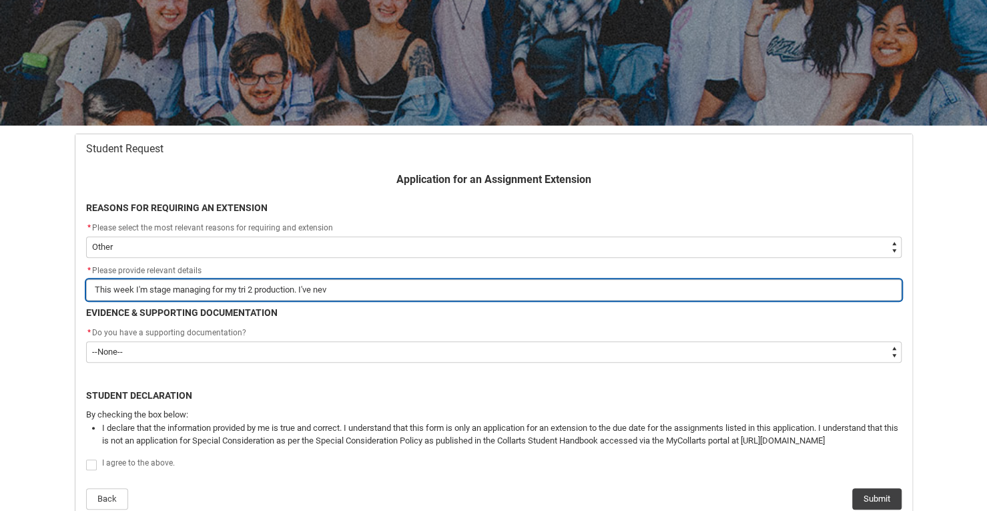
type lightning-primitive-input-simple "This week I'm stage managing for my tri 2 production. I've neve"
type input "This week I'm stage managing for my tri 2 production. I've neve"
type lightning-primitive-input-simple "This week I'm stage managing for my tri 2 production. I've never"
type input "This week I'm stage managing for my tri 2 production. I've never"
type lightning-primitive-input-simple "This week I'm stage managing for my tri 2 production. I've never"
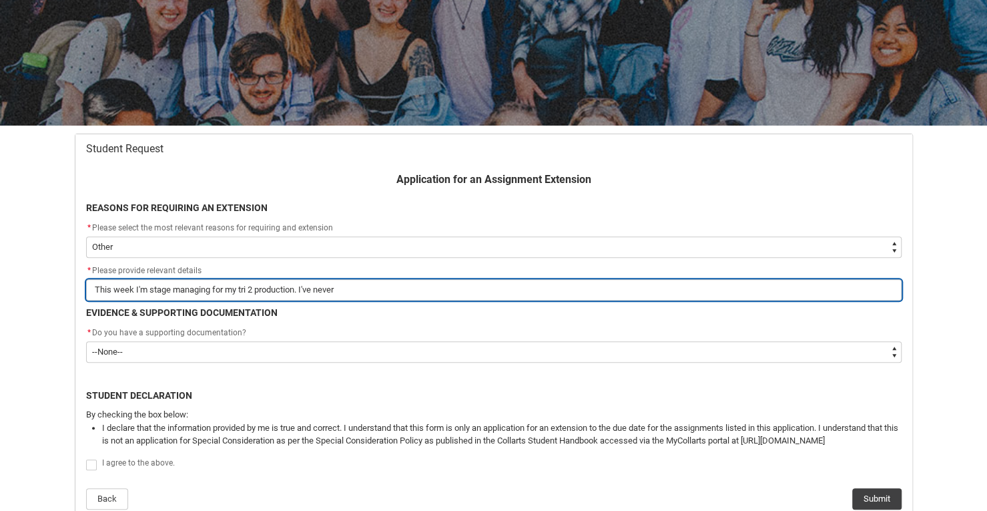
type input "This week I'm stage managing for my tri 2 production. I've never"
type lightning-primitive-input-simple "This week I'm stage managing for my tri 2 production. I've never d"
type input "This week I'm stage managing for my tri 2 production. I've never d"
type lightning-primitive-input-simple "This week I'm stage managing for my tri 2 production. I've never do"
type input "This week I'm stage managing for my tri 2 production. I've never do"
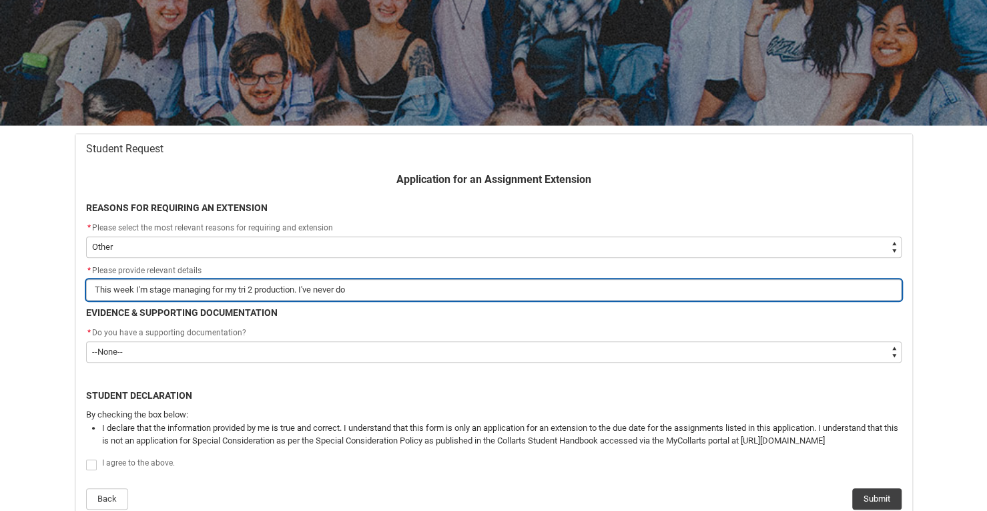
type lightning-primitive-input-simple "This week I'm stage managing for my tri 2 production. I've never don"
type input "This week I'm stage managing for my tri 2 production. I've never don"
type lightning-primitive-input-simple "This week I'm stage managing for my tri 2 production. I've never done"
type input "This week I'm stage managing for my tri 2 production. I've never done"
type lightning-primitive-input-simple "This week I'm stage managing for my tri 2 production. I've never done"
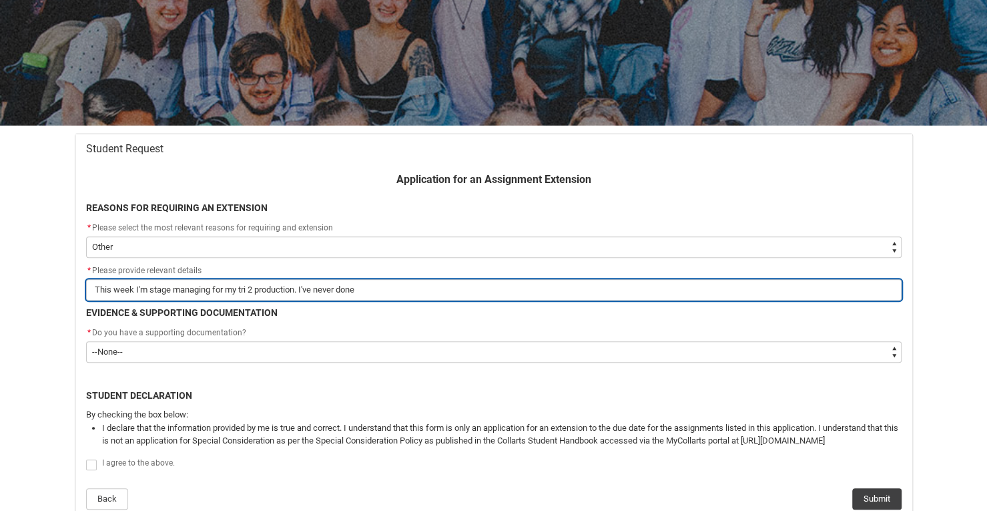
type input "This week I'm stage managing for my tri 2 production. I've never done"
type lightning-primitive-input-simple "This week I'm stage managing for my tri 2 production. I've never done a"
type input "This week I'm stage managing for my tri 2 production. I've never done a"
type lightning-primitive-input-simple "This week I'm stage managing for my tri 2 production. I've never done an"
type input "This week I'm stage managing for my tri 2 production. I've never done an"
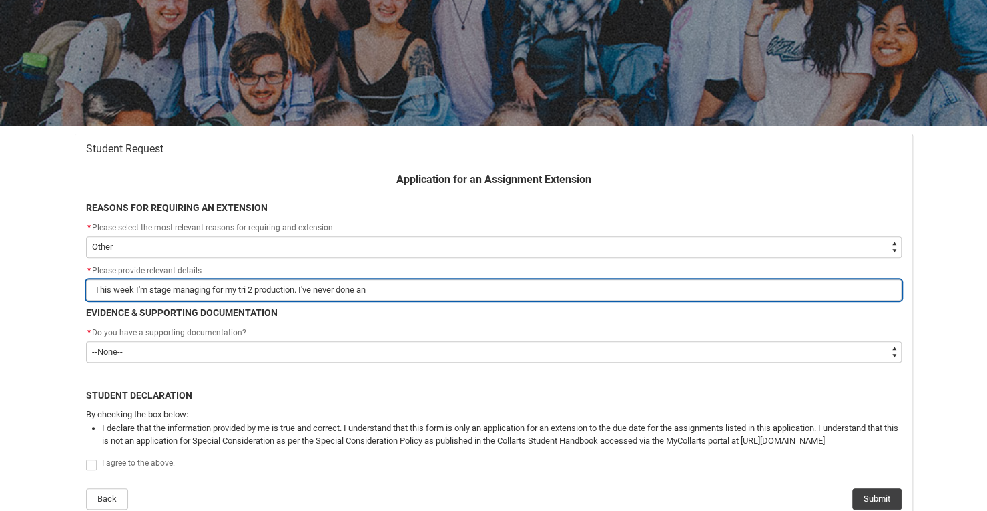
type lightning-primitive-input-simple "This week I'm stage managing for my tri 2 production. I've never done any"
type input "This week I'm stage managing for my tri 2 production. I've never done any"
type lightning-primitive-input-simple "This week I'm stage managing for my tri 2 production. I've never done anyt"
type input "This week I'm stage managing for my tri 2 production. I've never done anyt"
type lightning-primitive-input-simple "This week I'm stage managing for my tri 2 production. I've never done anyth"
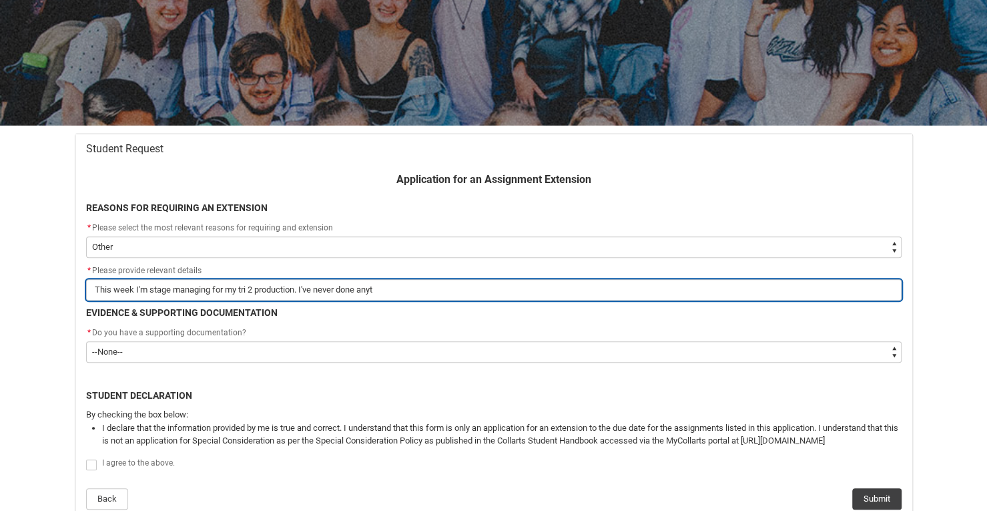
type input "This week I'm stage managing for my tri 2 production. I've never done anyth"
type lightning-primitive-input-simple "This week I'm stage managing for my tri 2 production. I've never done anythi"
type input "This week I'm stage managing for my tri 2 production. I've never done anythi"
type lightning-primitive-input-simple "This week I'm stage managing for my tri 2 production. I've never done anythin"
type input "This week I'm stage managing for my tri 2 production. I've never done anythin"
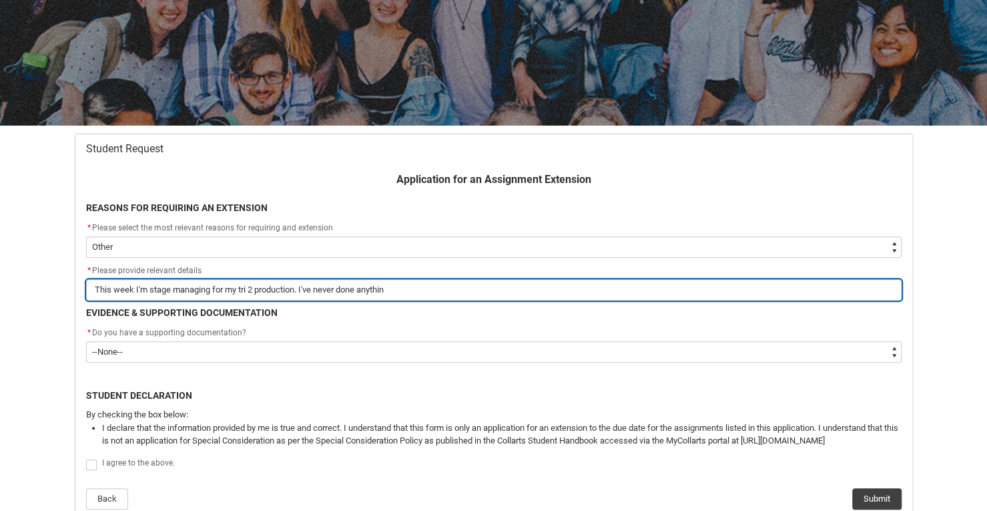
type lightning-primitive-input-simple "This week I'm stage managing for my tri 2 production. I've never done anything"
type input "This week I'm stage managing for my tri 2 production. I've never done anything"
type lightning-primitive-input-simple "This week I'm stage managing for my tri 2 production. I've never done anything"
type input "This week I'm stage managing for my tri 2 production. I've never done anything"
type lightning-primitive-input-simple "This week I'm stage managing for my tri 2 production. I've never done anything l"
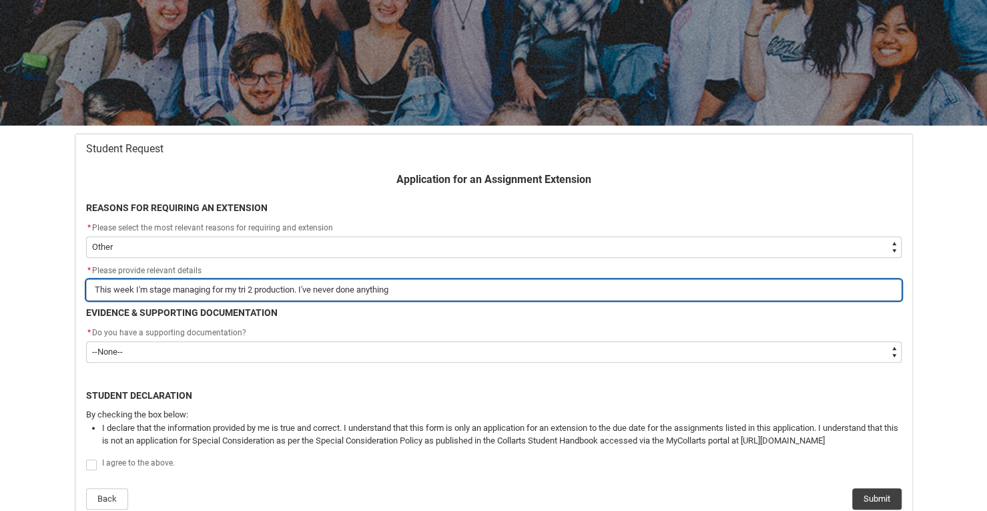
type input "This week I'm stage managing for my tri 2 production. I've never done anything l"
type lightning-primitive-input-simple "This week I'm stage managing for my tri 2 production. I've never done anything …"
type input "This week I'm stage managing for my tri 2 production. I've never done anything …"
type lightning-primitive-input-simple "This week I'm stage managing for my tri 2 production. I've never done anything …"
type input "This week I'm stage managing for my tri 2 production. I've never done anything …"
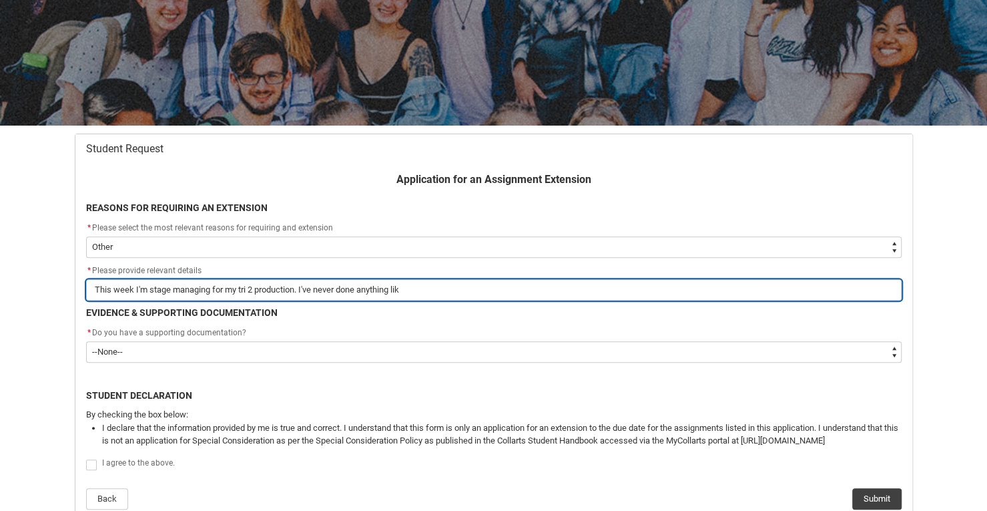
type lightning-primitive-input-simple "This week I'm stage managing for my tri 2 production. I've never done anything …"
type input "This week I'm stage managing for my tri 2 production. I've never done anything …"
type lightning-primitive-input-simple "This week I'm stage managing for my tri 2 production. I've never done anything …"
type input "This week I'm stage managing for my tri 2 production. I've never done anything …"
click at [242, 289] on input "This week I'm stage managing for my tri 2 production. I've never done anything …" at bounding box center [494, 289] width 816 height 21
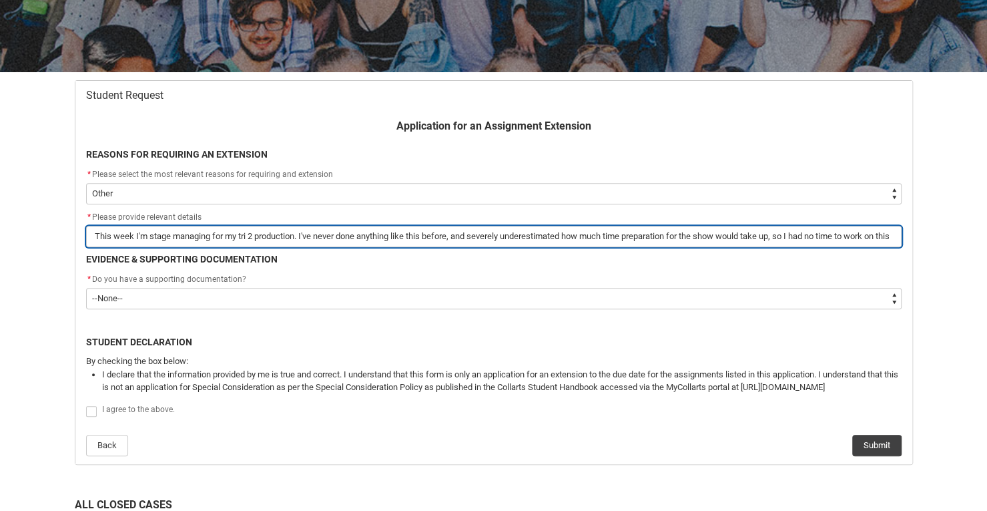
scroll to position [196, 0]
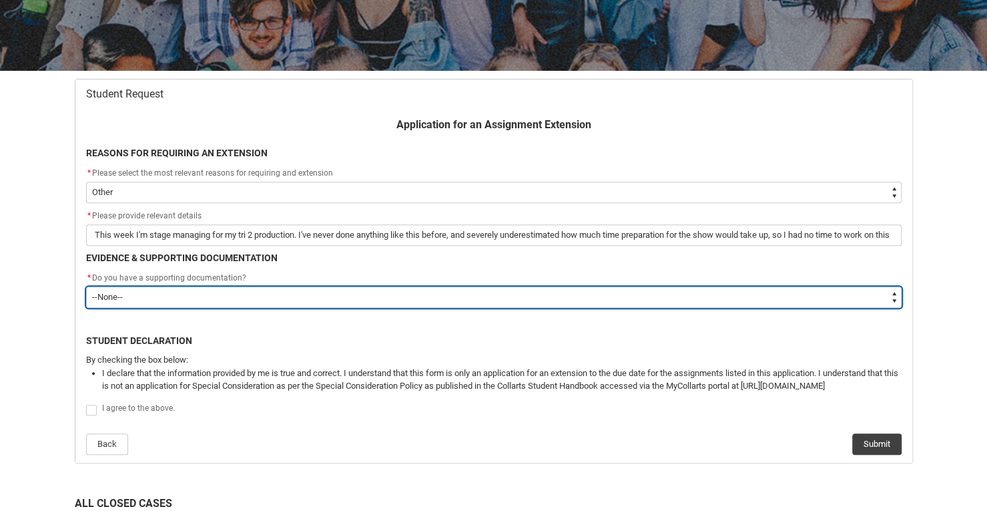
click at [385, 291] on select "--None-- Yes No" at bounding box center [494, 296] width 816 height 21
click at [86, 286] on select "--None-- Yes No" at bounding box center [494, 296] width 816 height 21
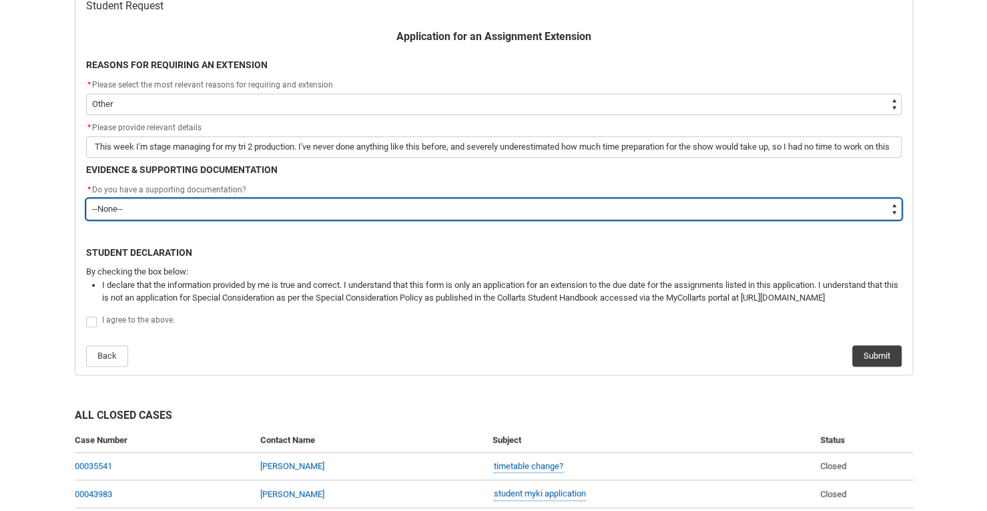
scroll to position [287, 0]
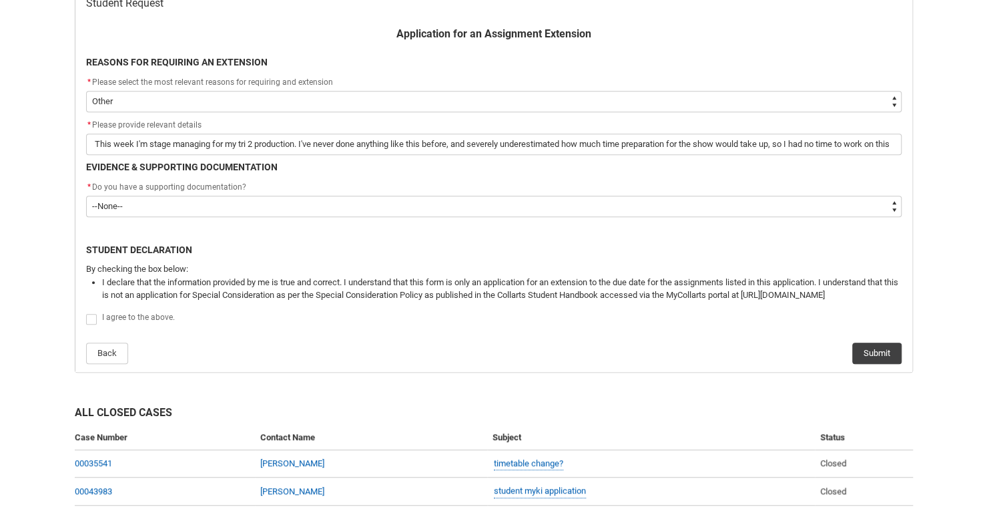
click at [89, 320] on span "Redu_Student_Request flow" at bounding box center [91, 319] width 11 height 11
click at [86, 312] on input "Redu_Student_Request flow" at bounding box center [85, 312] width 1 height 1
click at [553, 338] on div "Back Submit" at bounding box center [494, 348] width 816 height 32
click at [877, 356] on button "Submit" at bounding box center [877, 352] width 49 height 21
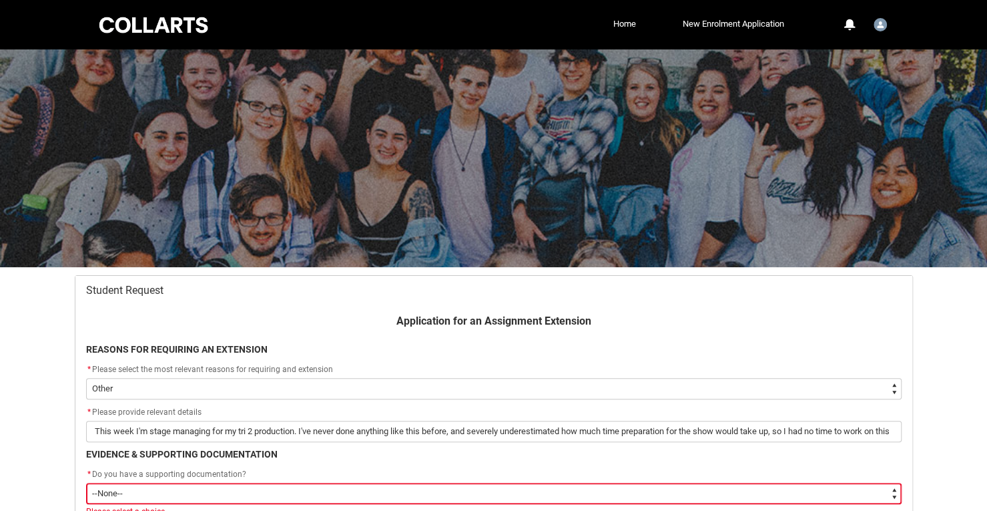
scroll to position [142, 0]
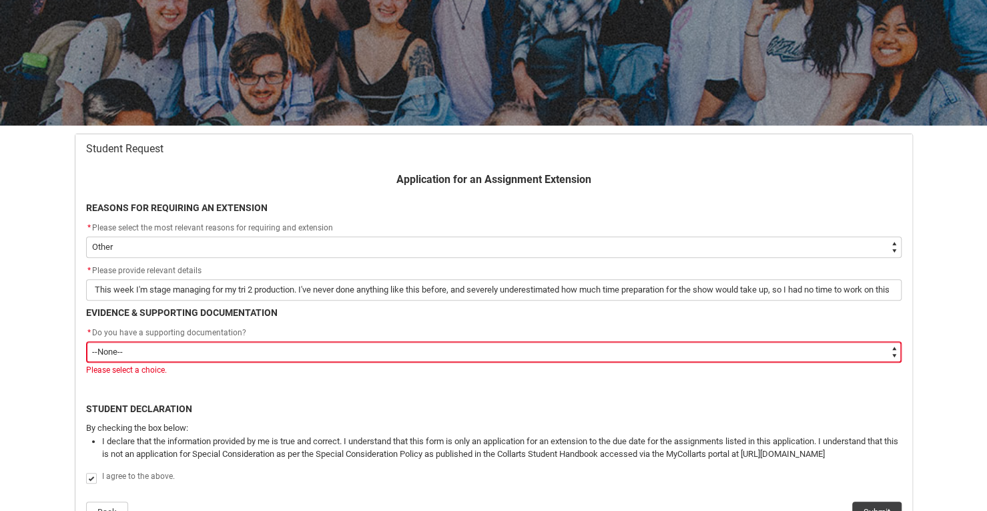
click at [131, 350] on select "--None-- Yes No" at bounding box center [494, 351] width 816 height 21
click at [86, 341] on select "--None-- Yes No" at bounding box center [494, 351] width 816 height 21
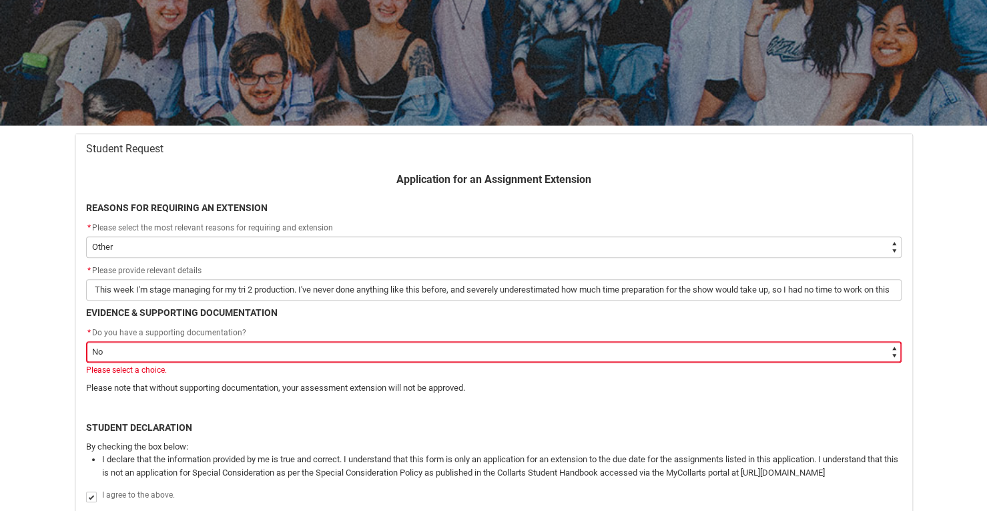
click at [207, 392] on p "Please note that without supporting documentation, your assessment extension wi…" at bounding box center [494, 387] width 816 height 13
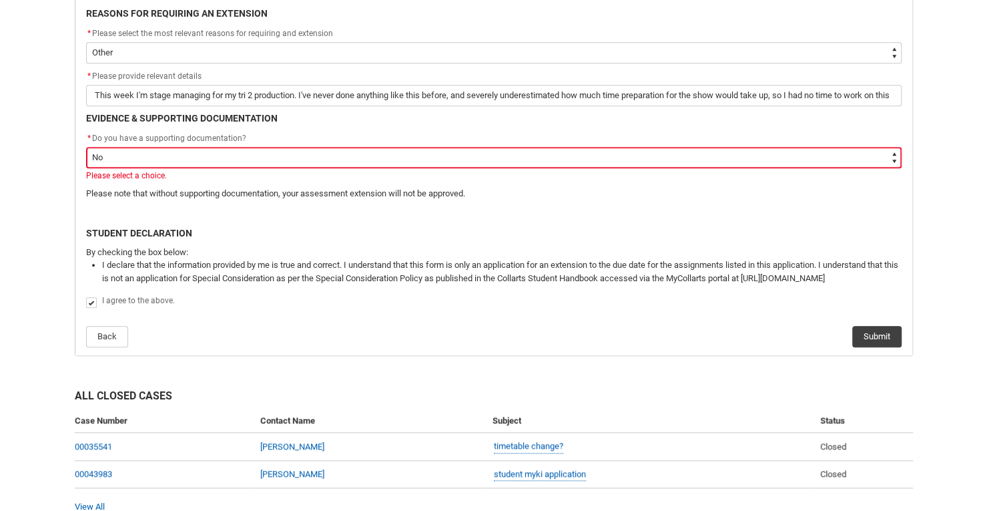
scroll to position [336, 0]
click at [876, 334] on button "Submit" at bounding box center [877, 335] width 49 height 21
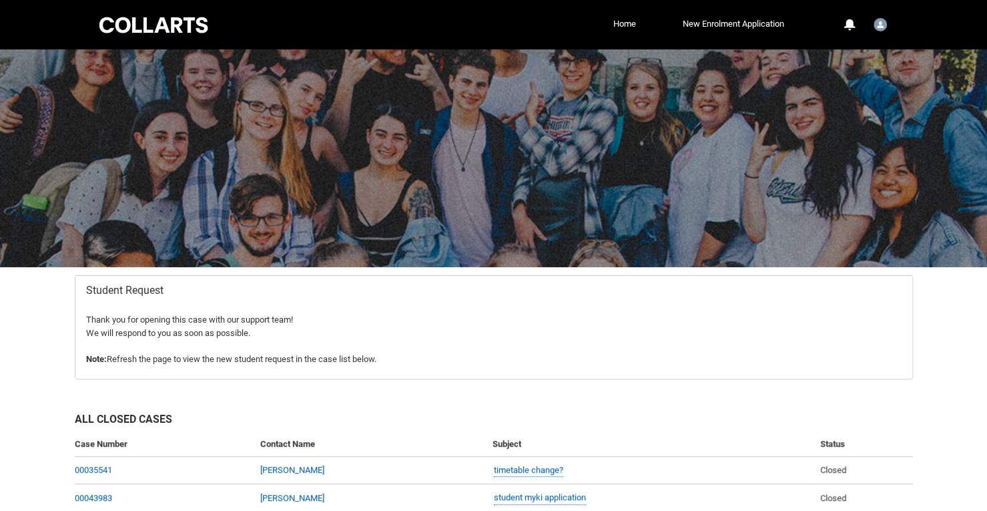
scroll to position [85, 0]
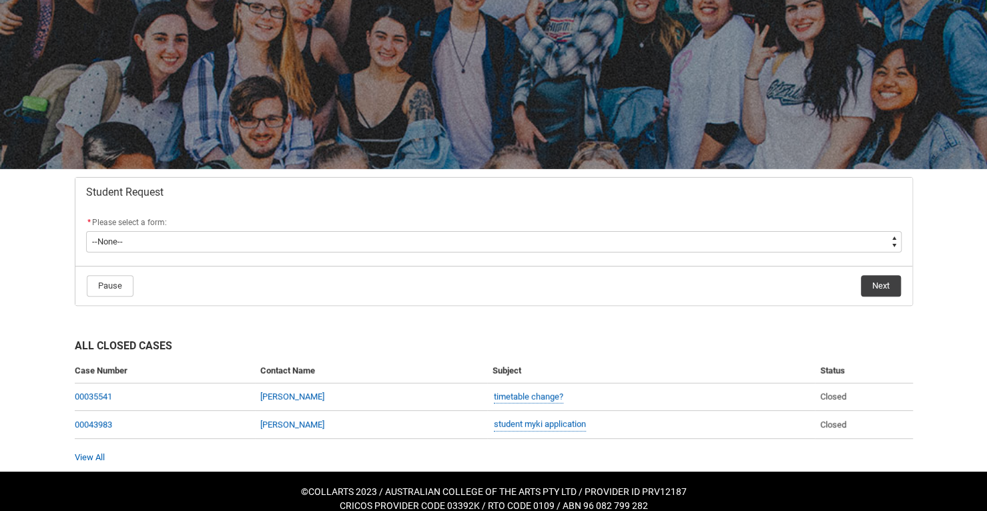
scroll to position [109, 0]
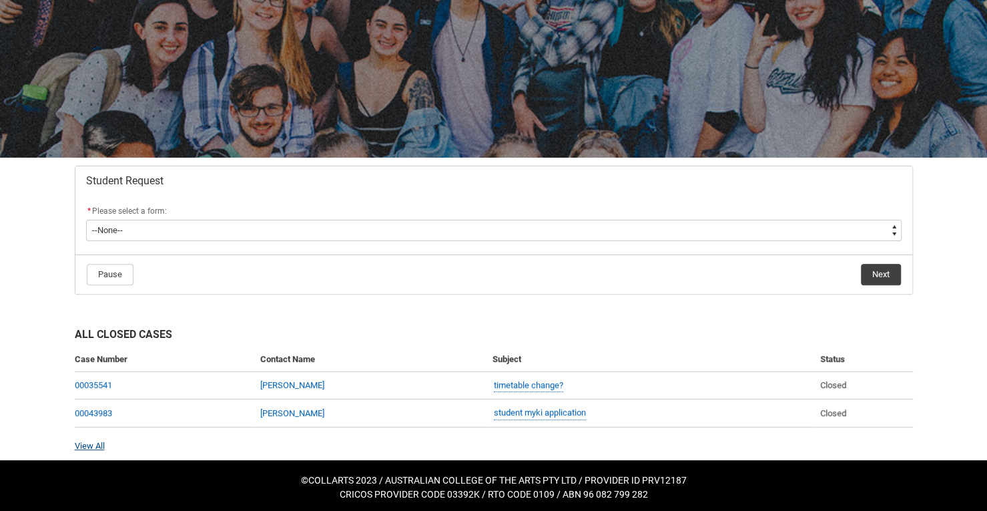
click at [84, 444] on link "View All" at bounding box center [90, 446] width 30 height 10
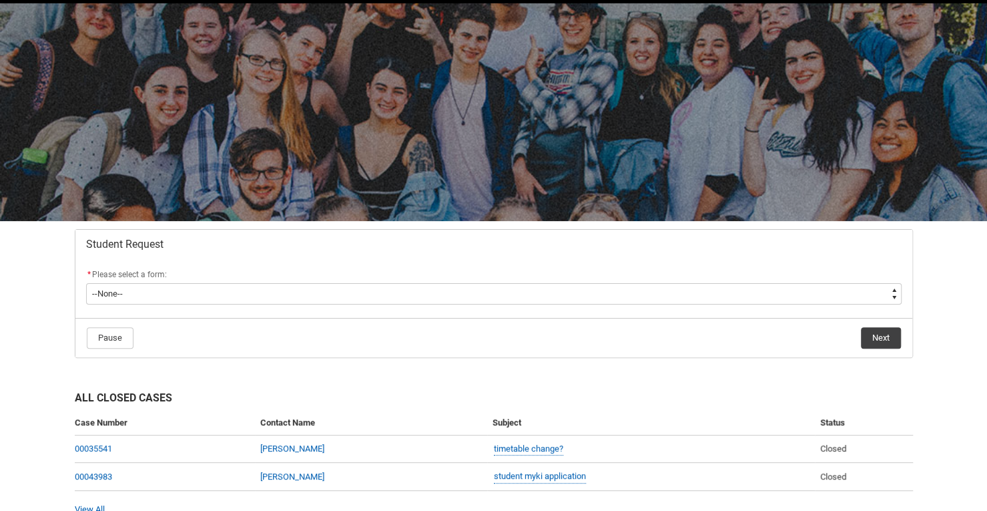
scroll to position [109, 0]
